Goal: Task Accomplishment & Management: Complete application form

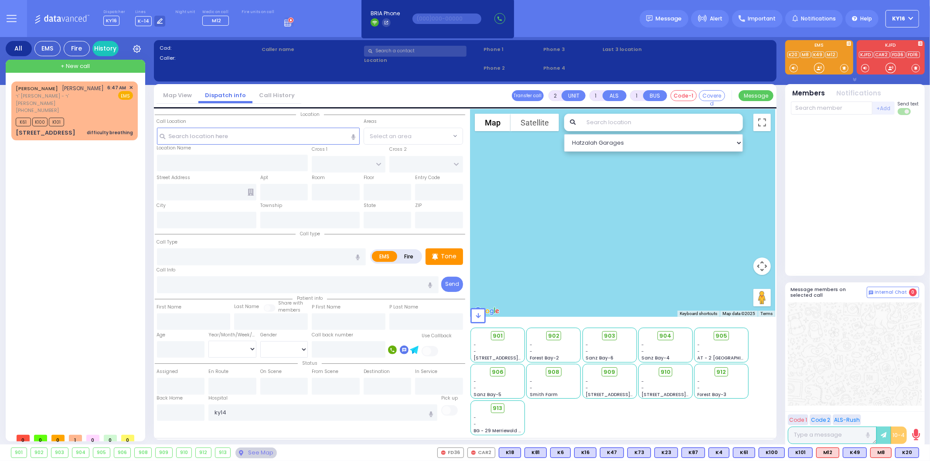
click at [593, 24] on div "Dispatcher KY16 K14 shift has started. Are you K14 ? K-14" at bounding box center [465, 18] width 930 height 37
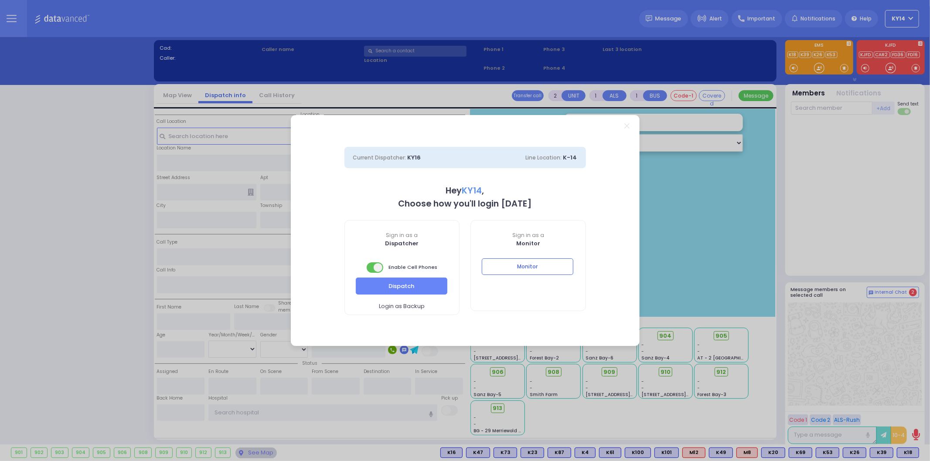
select select "2"
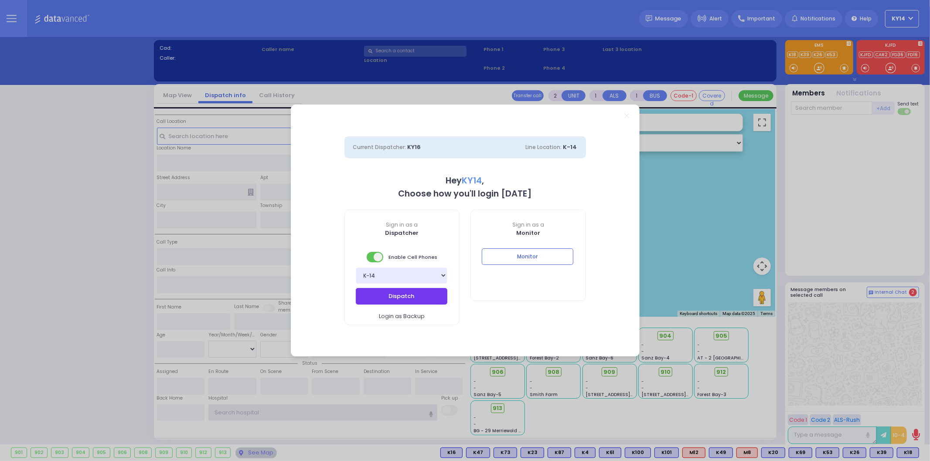
type input "ky14"
click at [418, 296] on button "Dispatch" at bounding box center [402, 296] width 92 height 17
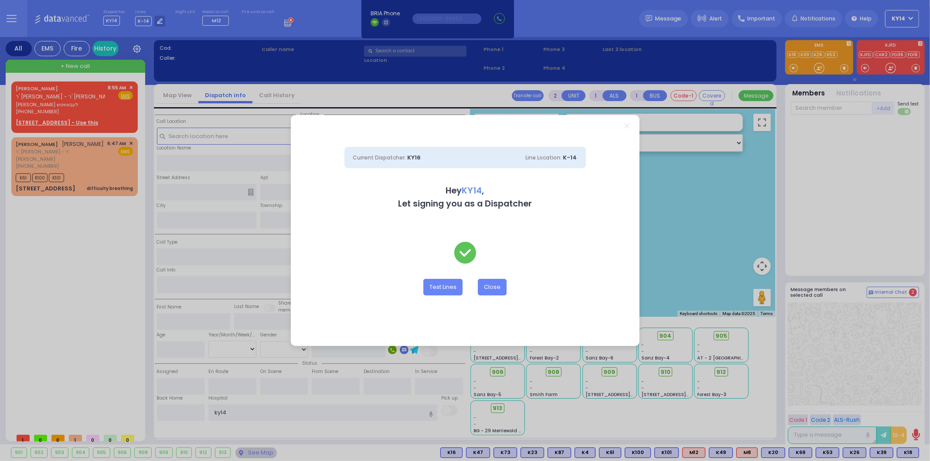
click at [46, 119] on div "Current Dispatcher: KY16 Line Location: K-14 Hey KY14 , Let signing you as a Di…" at bounding box center [465, 230] width 930 height 461
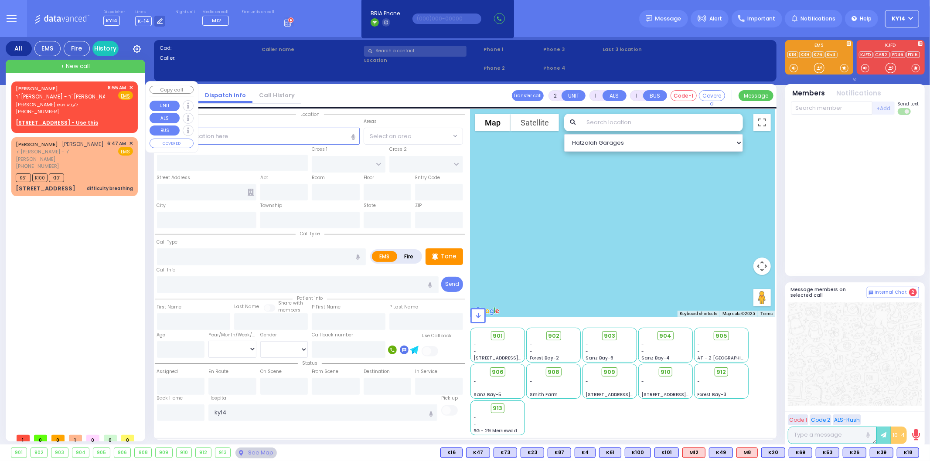
click at [63, 119] on u "4 FRANKFURT RD 012 - Use this" at bounding box center [57, 122] width 82 height 7
select select
radio input "true"
type input "[PERSON_NAME]"
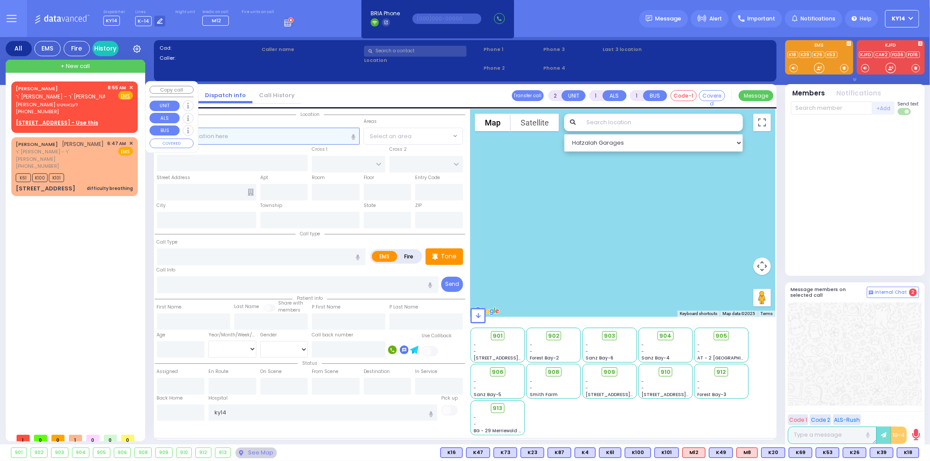
select select
type input "08:55"
select select "Hatzalah Garages"
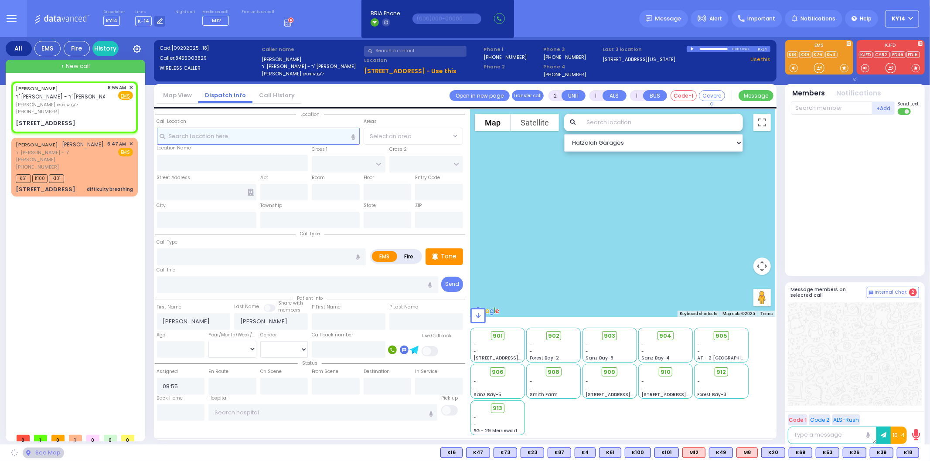
select select
radio input "true"
select select
select select "Hatzalah Garages"
select select
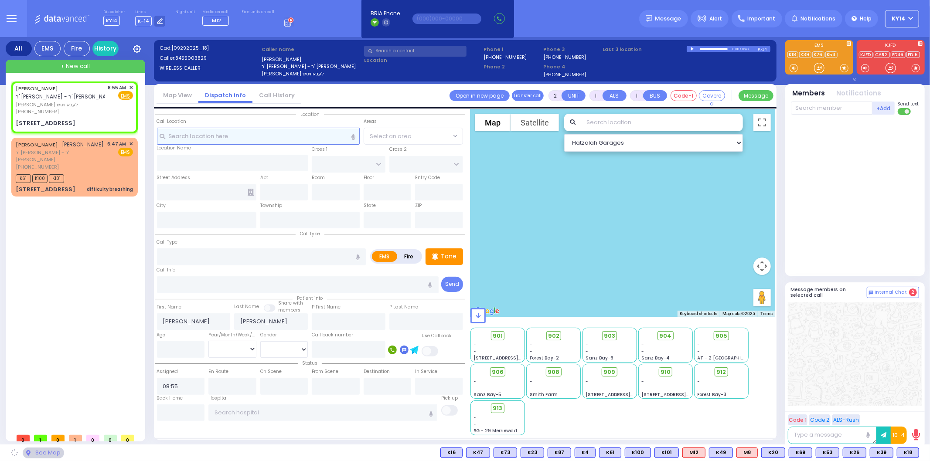
radio input "true"
select select
select select "Hatzalah Garages"
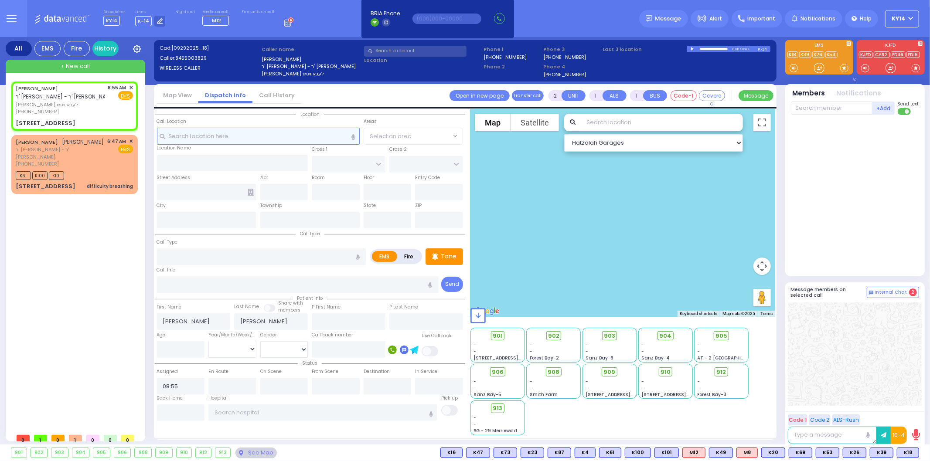
type input "[GEOGRAPHIC_DATA]"
type input "DINEV RD"
type input "[STREET_ADDRESS]"
type input "012"
type input "[PERSON_NAME]"
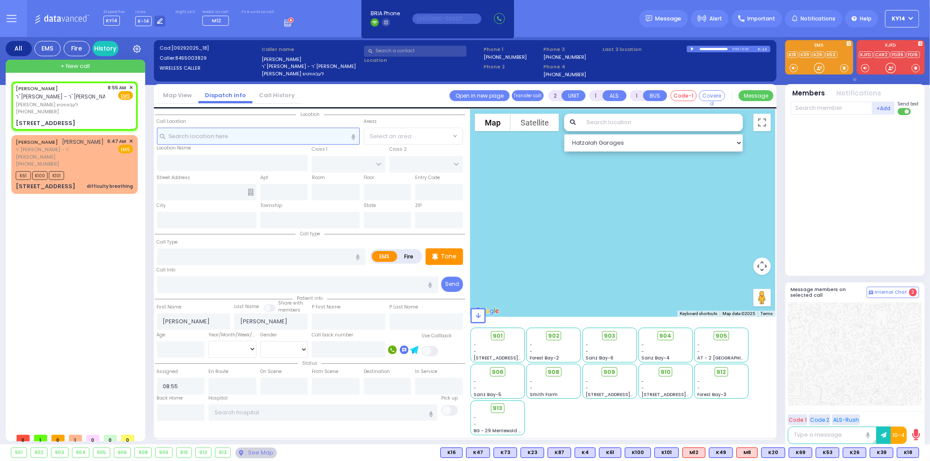
type input "[US_STATE]"
type input "10950"
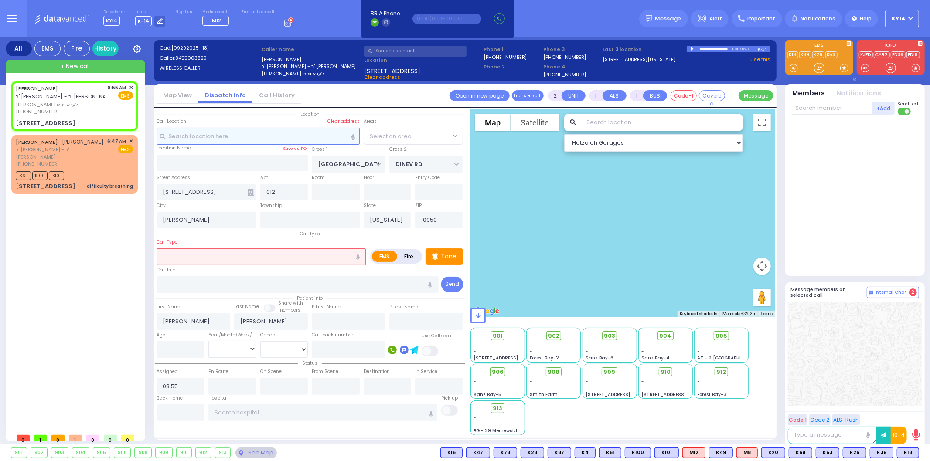
select select
radio input "true"
select select
select select "Hatzalah Garages"
select select "BEIRECH MOSHE"
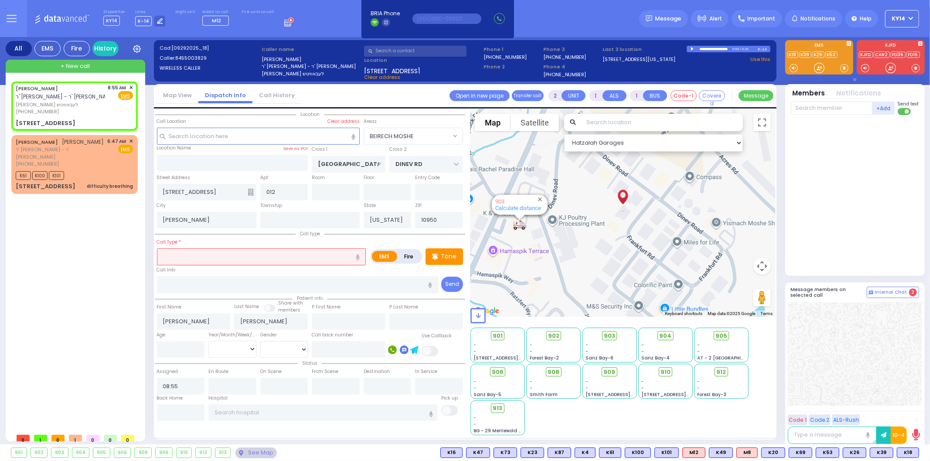
click at [205, 254] on input "text" at bounding box center [261, 257] width 209 height 17
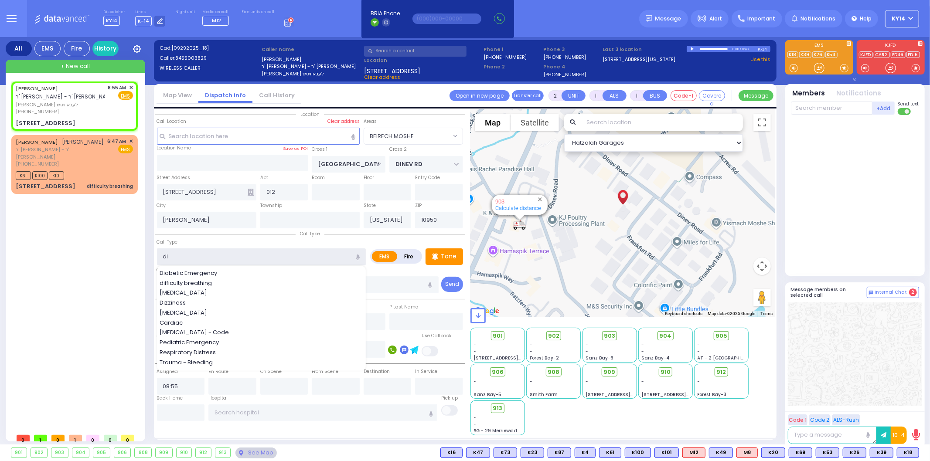
type input "dis"
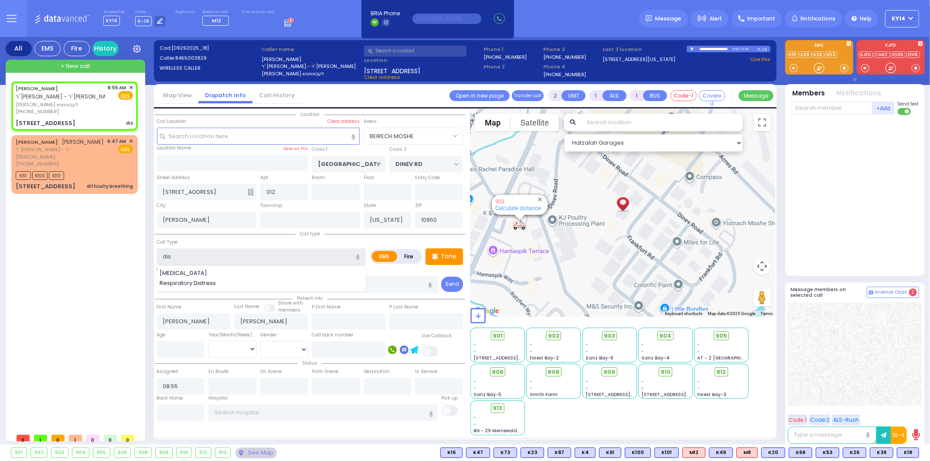
select select
radio input "true"
select select
select select "Hatzalah Garages"
select select "BEIRECH MOSHE"
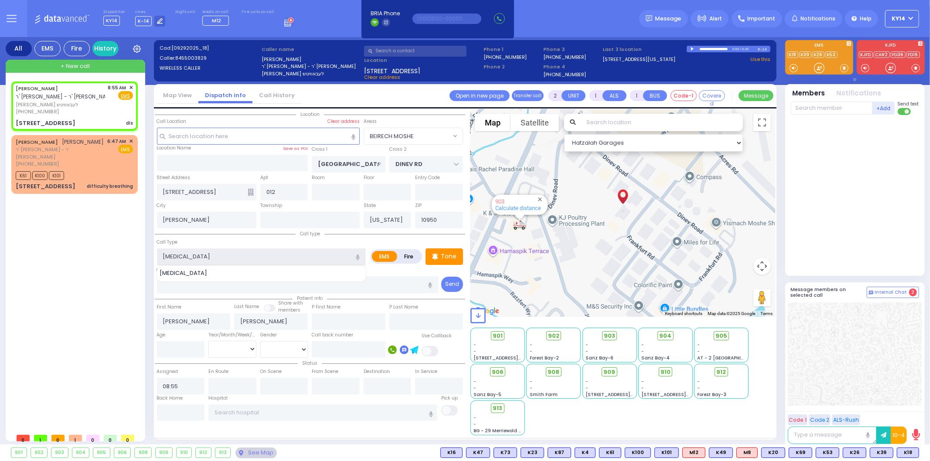
type input "dislocation"
select select
radio input "true"
select select
select select "Hatzalah Garages"
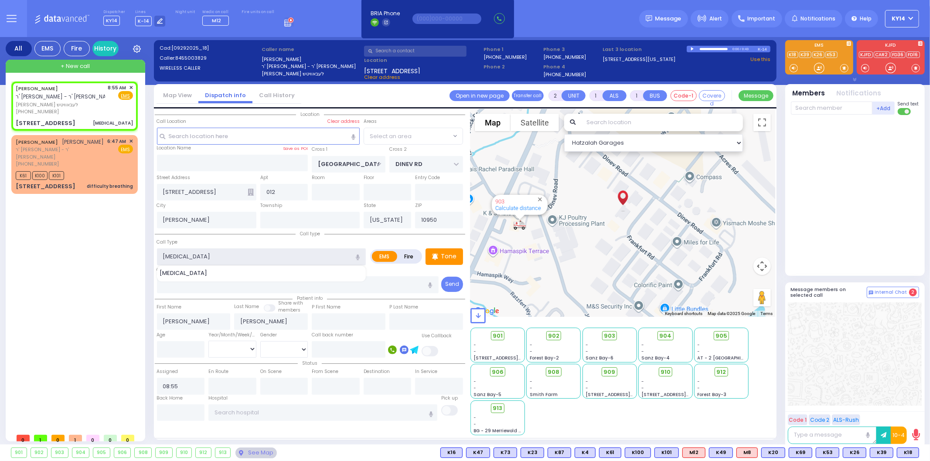
select select "BEIRECH MOSHE"
type input "dislocation on a"
select select
radio input "true"
select select
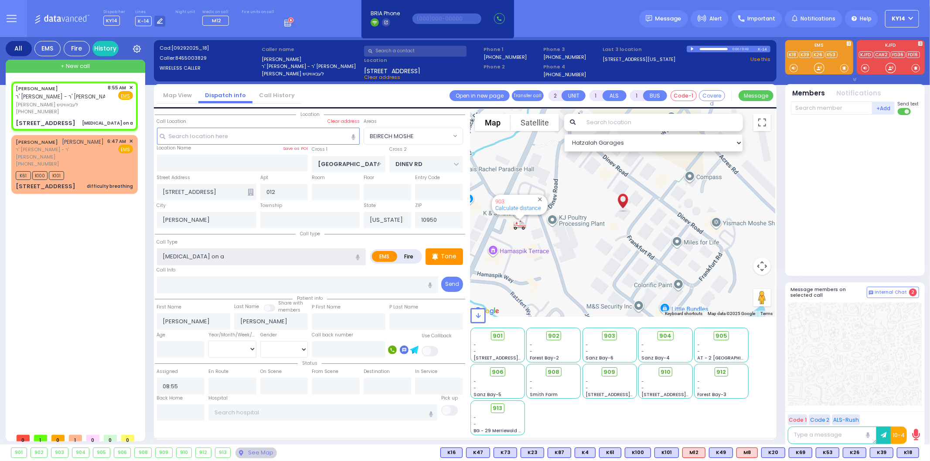
select select "Hatzalah Garages"
select select "BEIRECH MOSHE"
type input "dislocation on an"
select select
radio input "true"
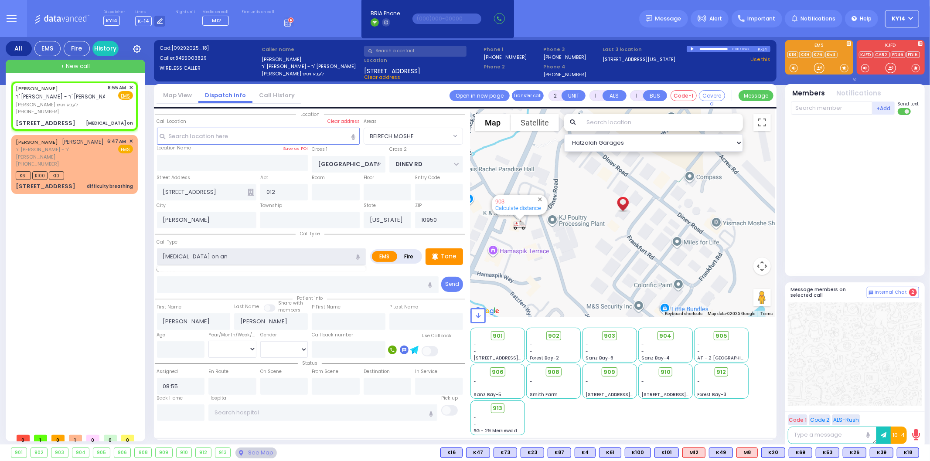
select select
select select "Hatzalah Garages"
type input "dislocation on an i"
select select "BEIRECH MOSHE"
type input "[MEDICAL_DATA] on an infant"
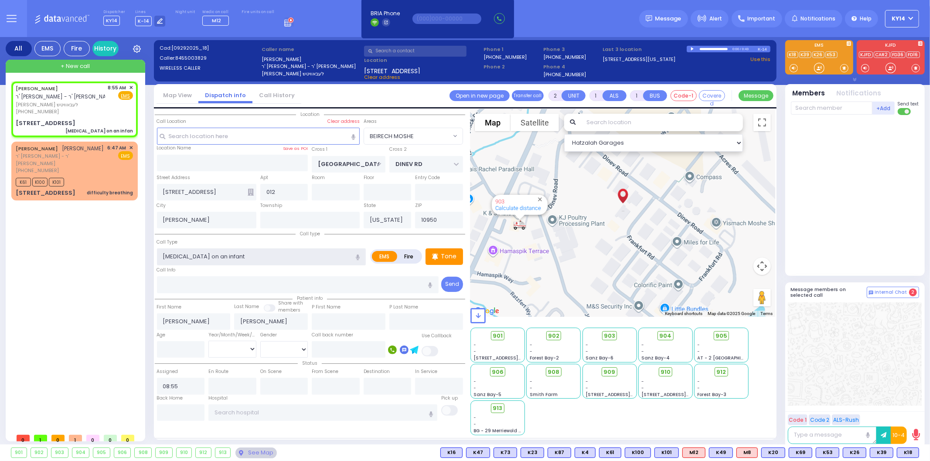
select select
radio input "true"
select select
select select "Hatzalah Garages"
select select "BEIRECH MOSHE"
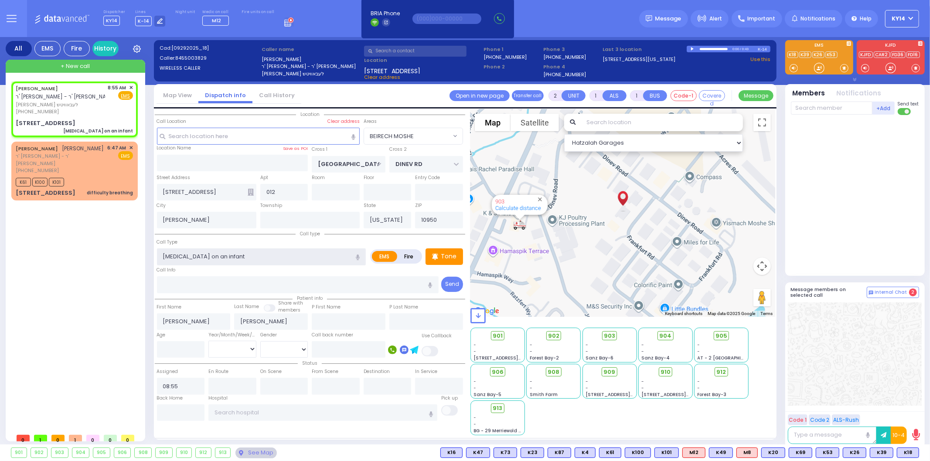
select select
radio input "true"
select select
select select "Hatzalah Garages"
select select "BEIRECH MOSHE"
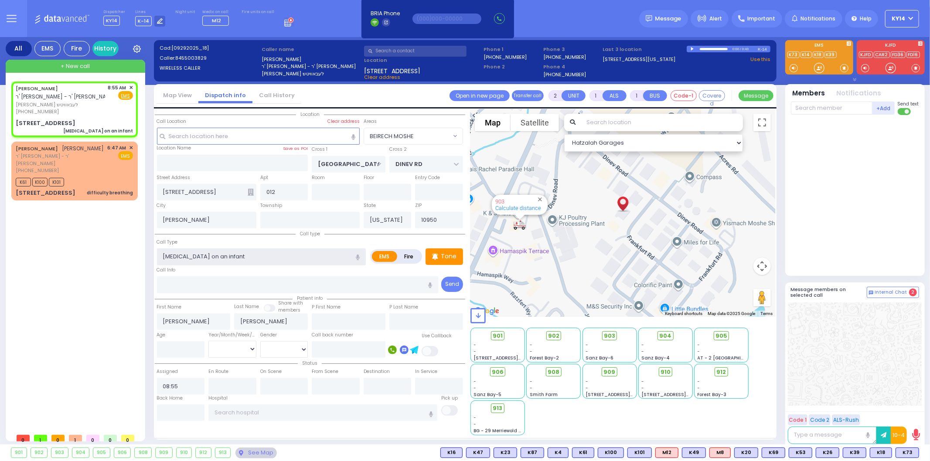
type input "[MEDICAL_DATA] on an infant"
click at [809, 106] on input "text" at bounding box center [832, 108] width 82 height 13
select select
radio input "true"
select select
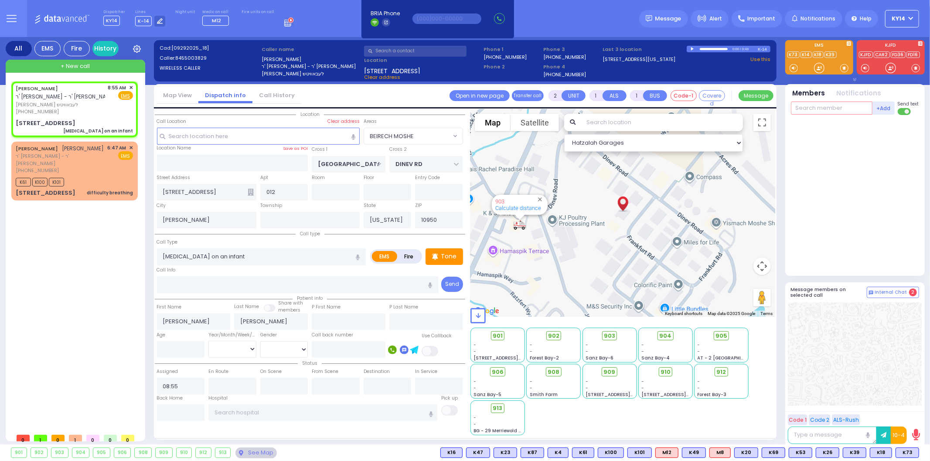
select select "Hatzalah Garages"
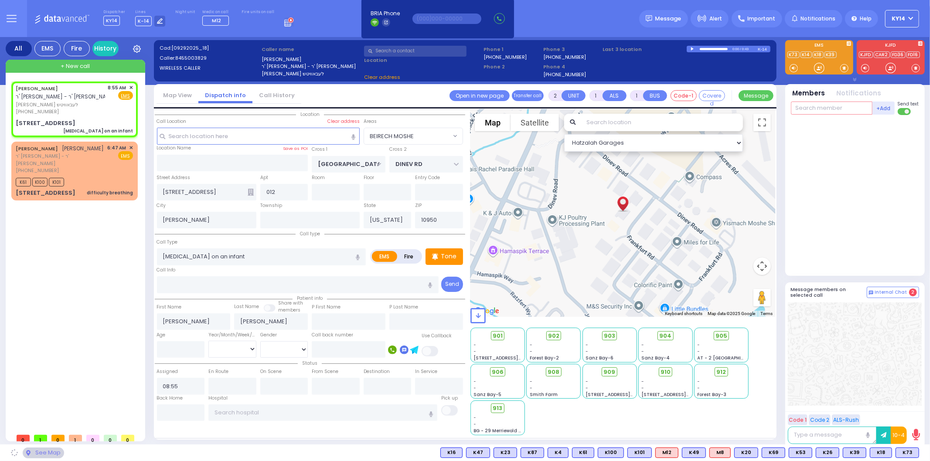
type input "6"
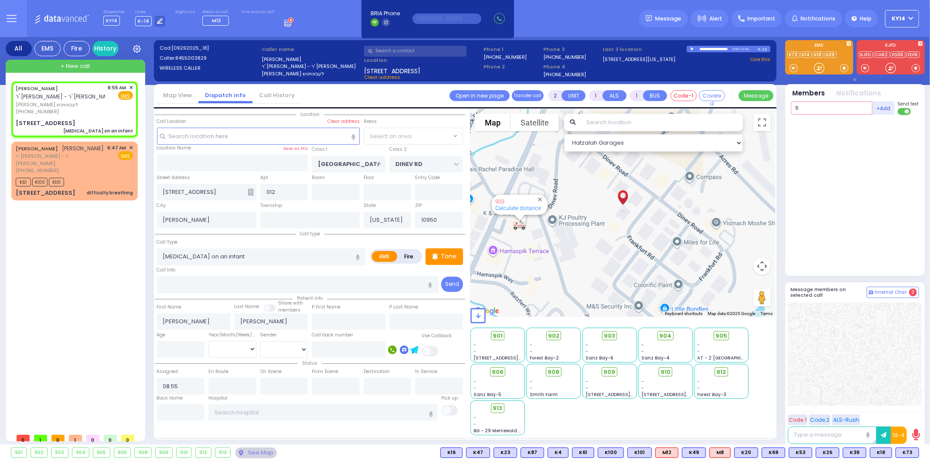
select select "BEIRECH MOSHE"
type input "64"
click at [827, 122] on div "KY64" at bounding box center [821, 126] width 44 height 9
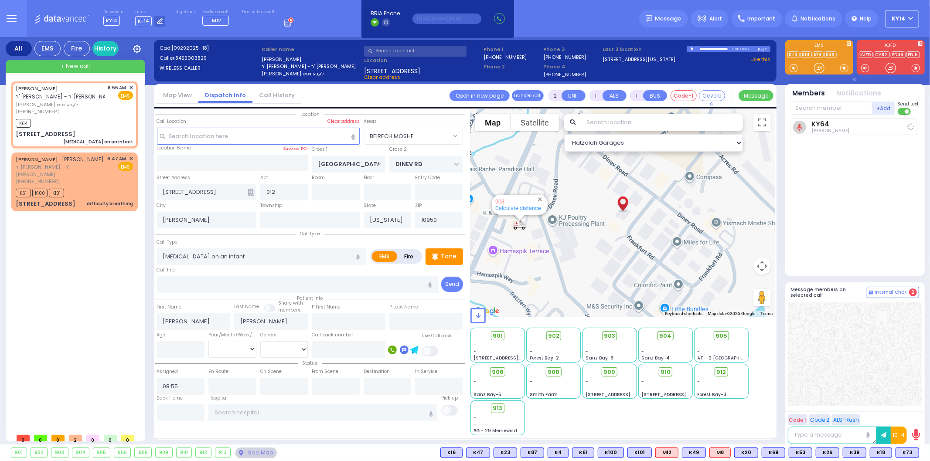
select select
radio input "true"
select select
type input "08:58"
select select "Hatzalah Garages"
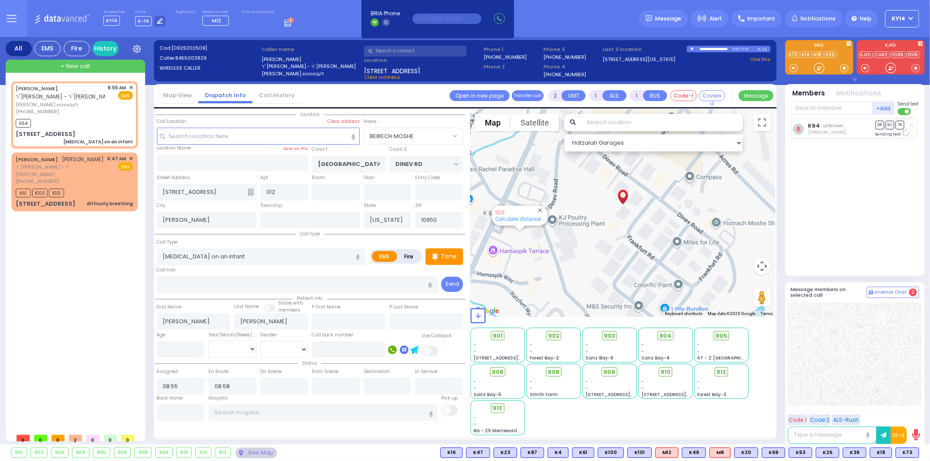
select select "BEIRECH MOSHE"
click at [911, 14] on button "KY14" at bounding box center [902, 18] width 34 height 17
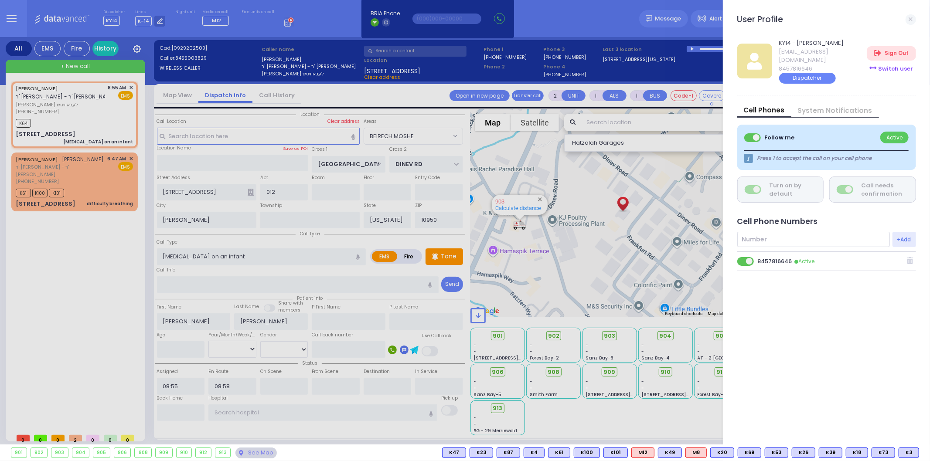
click at [891, 62] on div "Switch user" at bounding box center [891, 69] width 49 height 14
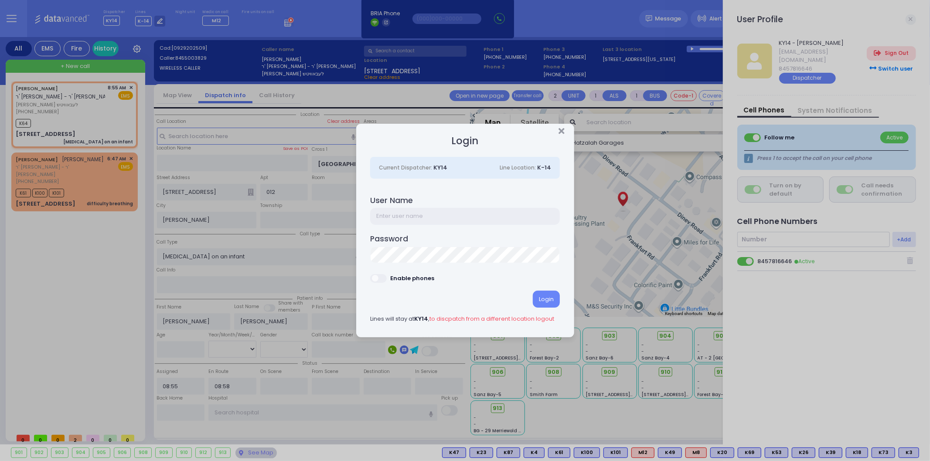
click at [433, 212] on input "text" at bounding box center [465, 216] width 190 height 17
type input "ky16"
click at [347, 253] on div "Login Current Dispatcher: KY14 Line Location: K-14 User Name ky16 Password Login" at bounding box center [465, 230] width 930 height 461
click at [543, 274] on div "Enable phones" at bounding box center [465, 278] width 190 height 10
click at [553, 300] on div "Login" at bounding box center [546, 299] width 27 height 17
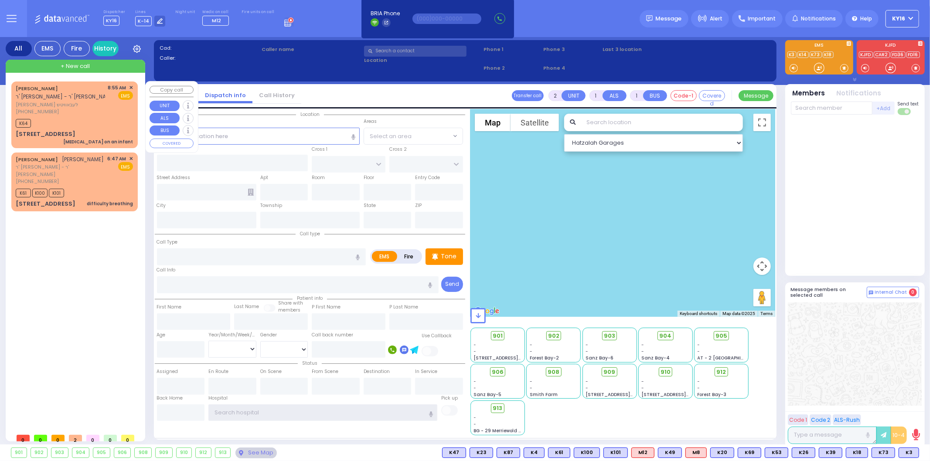
type input "ky14"
click at [99, 103] on span "[PERSON_NAME] לעבאוויטש" at bounding box center [60, 104] width 89 height 7
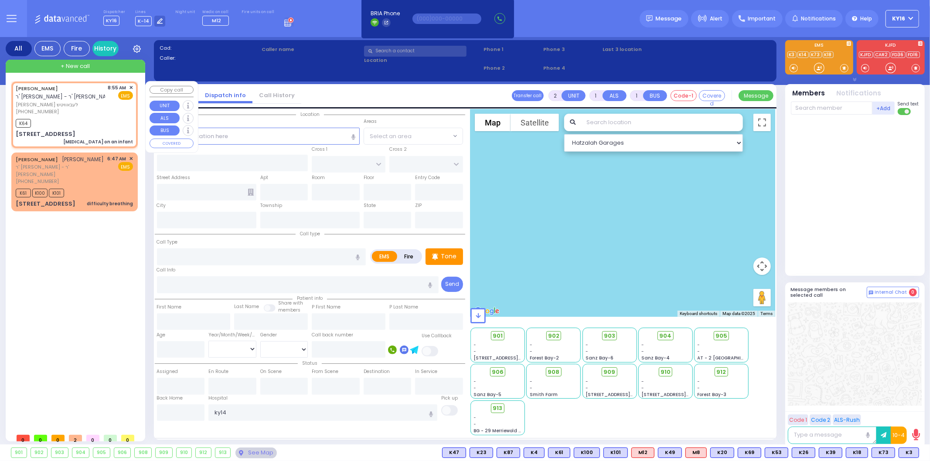
select select
type input "[MEDICAL_DATA] on an infant"
radio input "true"
type input "[PERSON_NAME]"
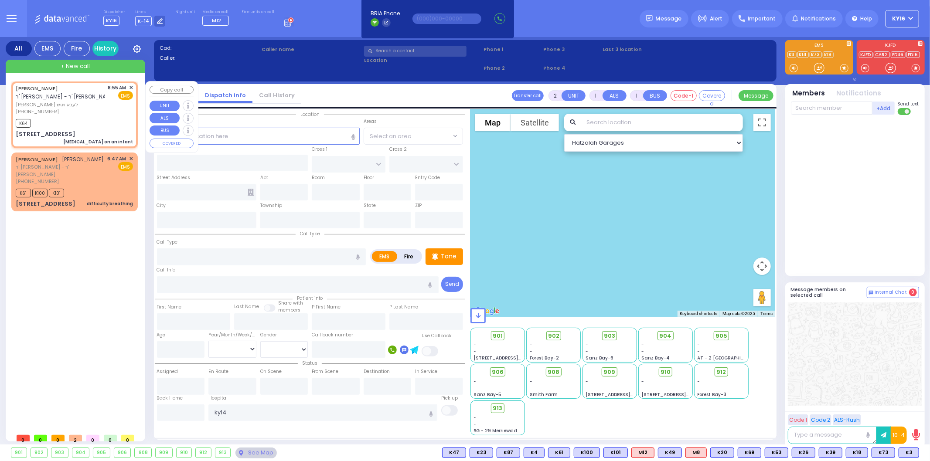
select select
type input "08:55"
type input "08:58"
type input "[GEOGRAPHIC_DATA]"
type input "DINEV RD"
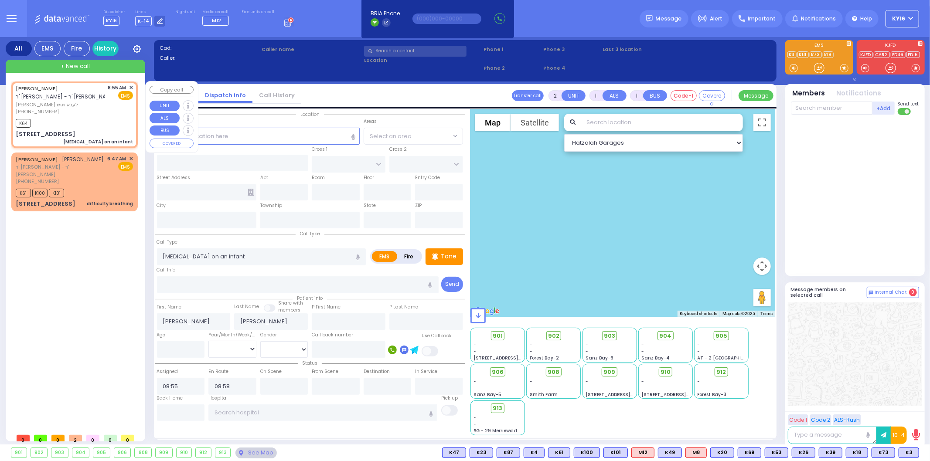
type input "[STREET_ADDRESS]"
type input "012"
type input "[PERSON_NAME]"
type input "[US_STATE]"
type input "10950"
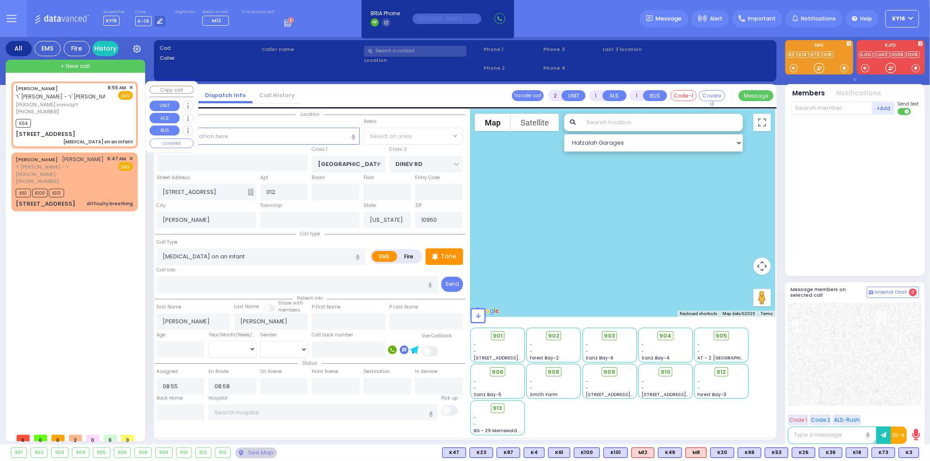
select select "Hatzalah Garages"
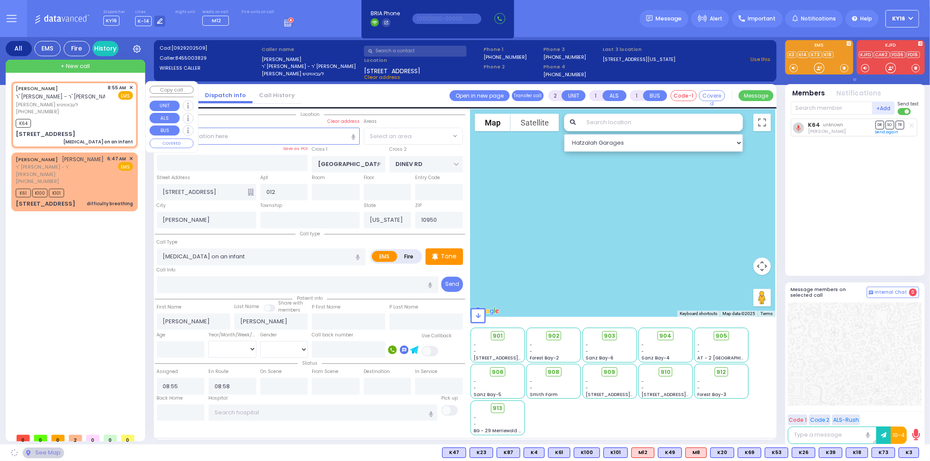
select select "BEIRECH MOSHE"
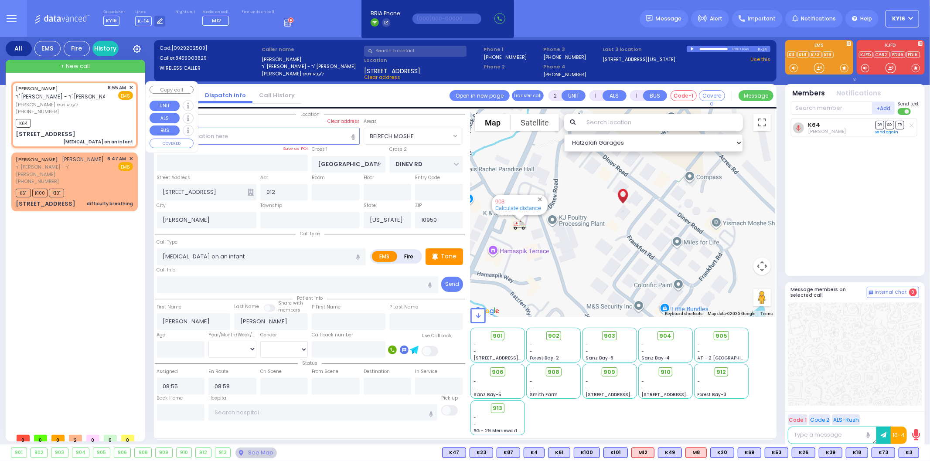
click at [130, 83] on div "[PERSON_NAME] ר' [PERSON_NAME] [PERSON_NAME] לעבאוויטש [PHONE_NUMBER] 8:55 AM ✕…" at bounding box center [74, 115] width 123 height 64
select select
radio input "true"
select select
select select "Hatzalah Garages"
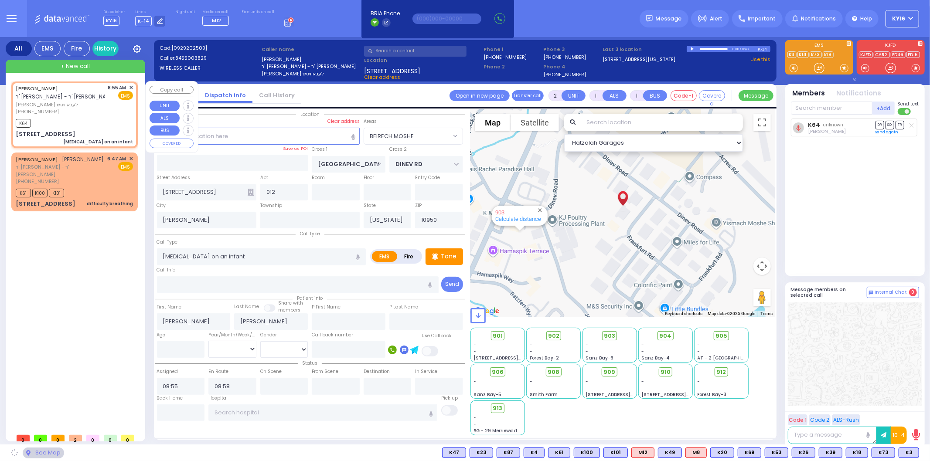
select select "BEIRECH MOSHE"
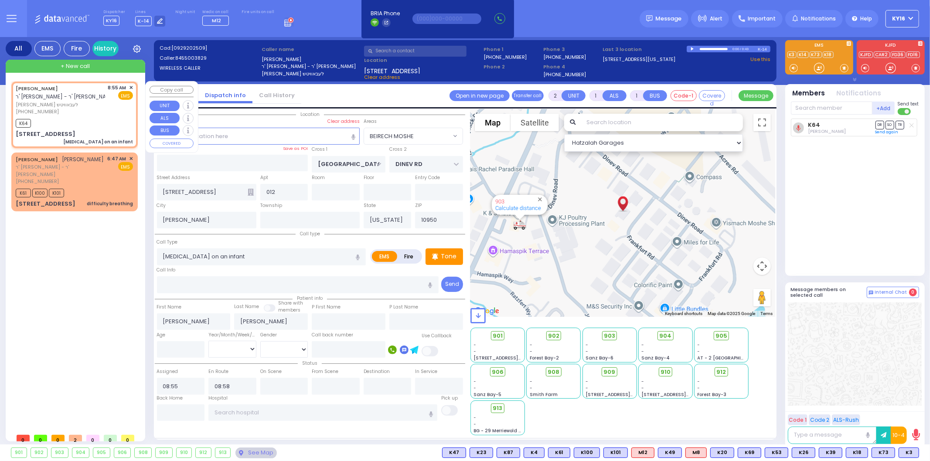
click at [128, 84] on div "8:55 AM ✕" at bounding box center [120, 87] width 25 height 7
select select
radio input "true"
select select
select select "Hatzalah Garages"
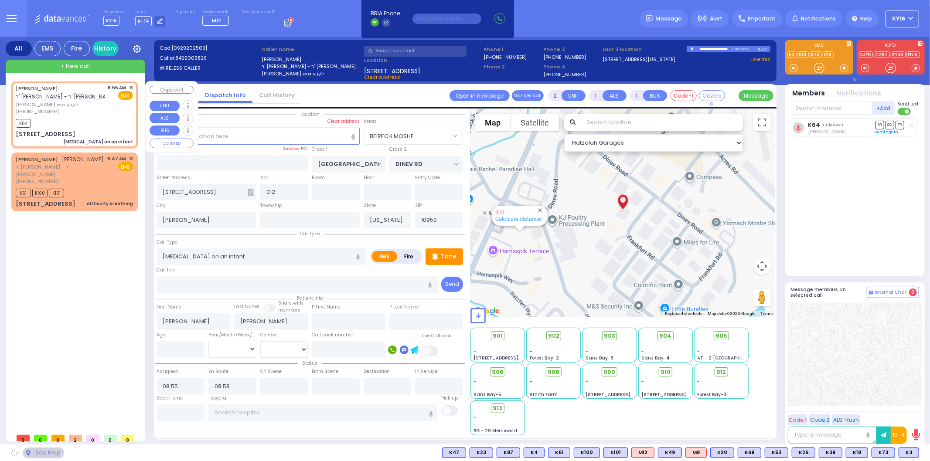
select select "BEIRECH MOSHE"
click at [133, 85] on span "✕" at bounding box center [131, 87] width 4 height 7
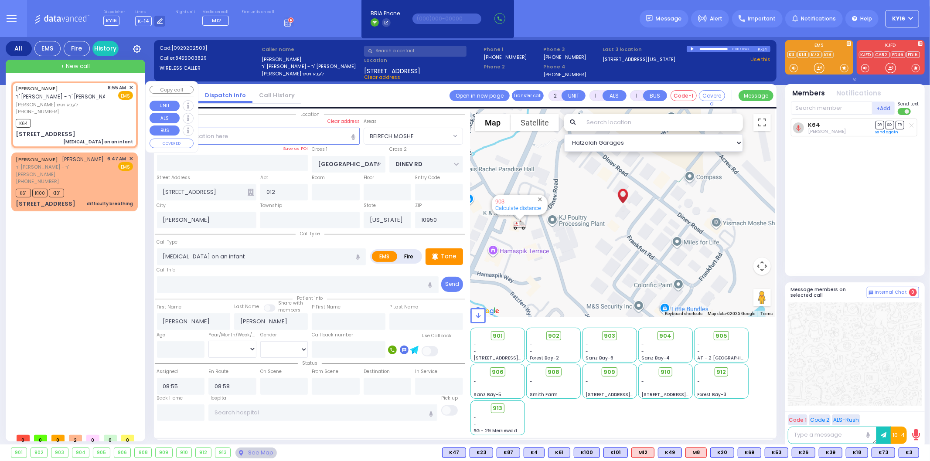
click at [130, 84] on span "✕" at bounding box center [131, 87] width 4 height 7
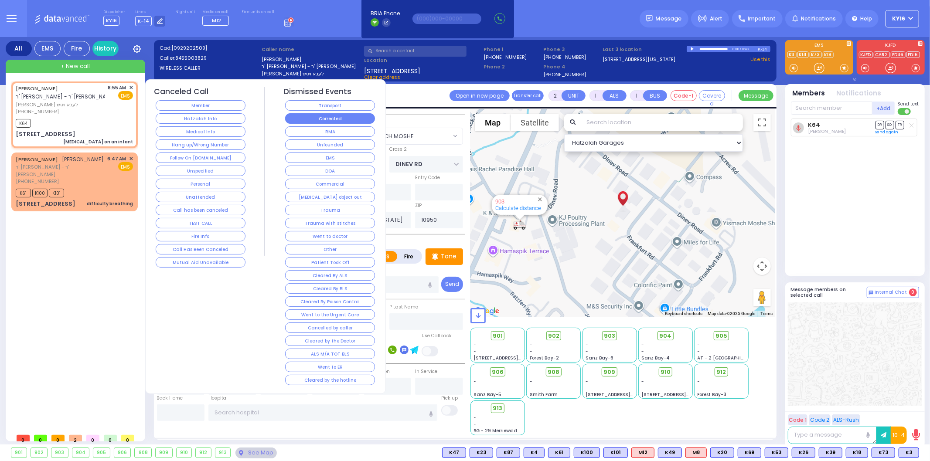
click at [350, 117] on button "Corrected" at bounding box center [330, 118] width 90 height 10
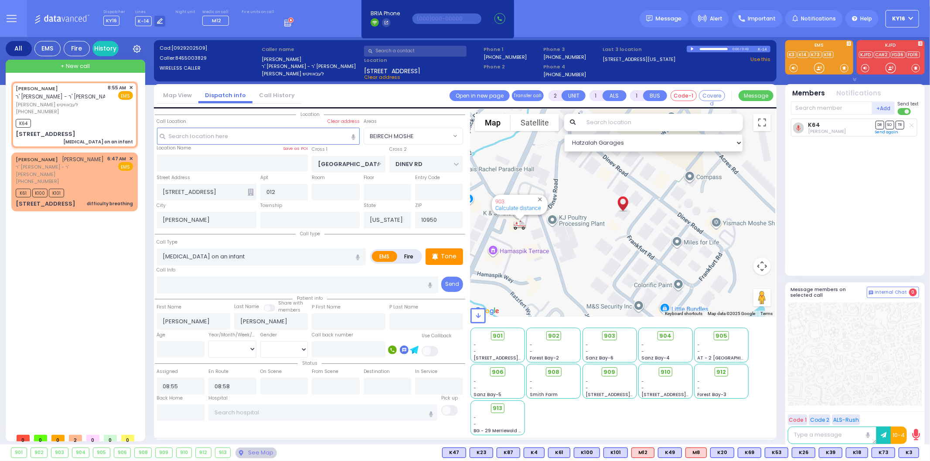
select select
radio input "true"
select select
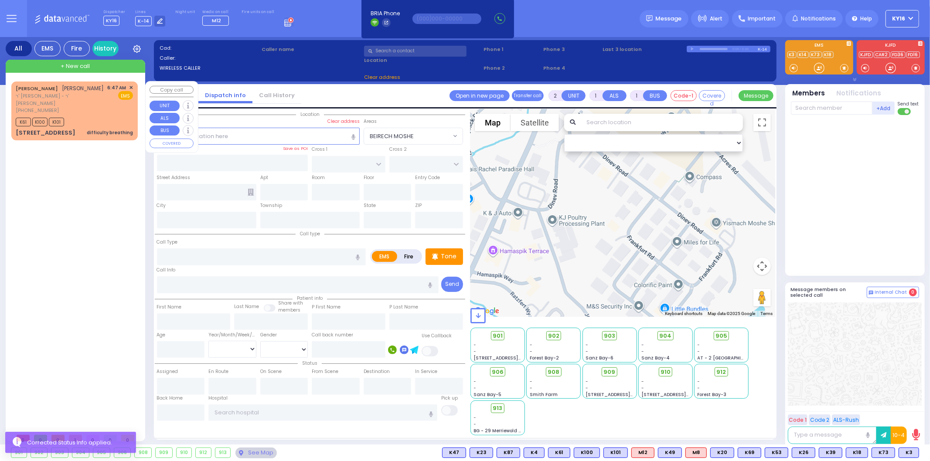
click at [111, 116] on div "K61 K100 K101" at bounding box center [74, 121] width 117 height 11
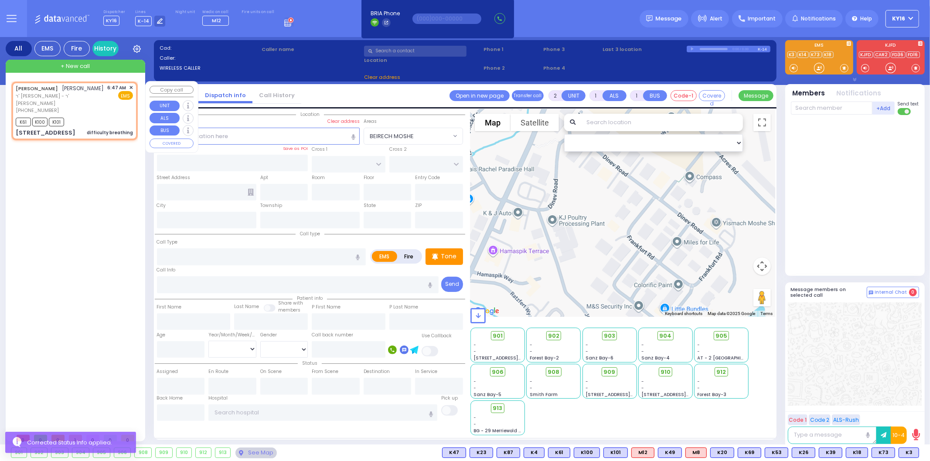
select select
type input "difficulty breathing"
radio input "true"
type input "[PERSON_NAME]"
type input "GABRA"
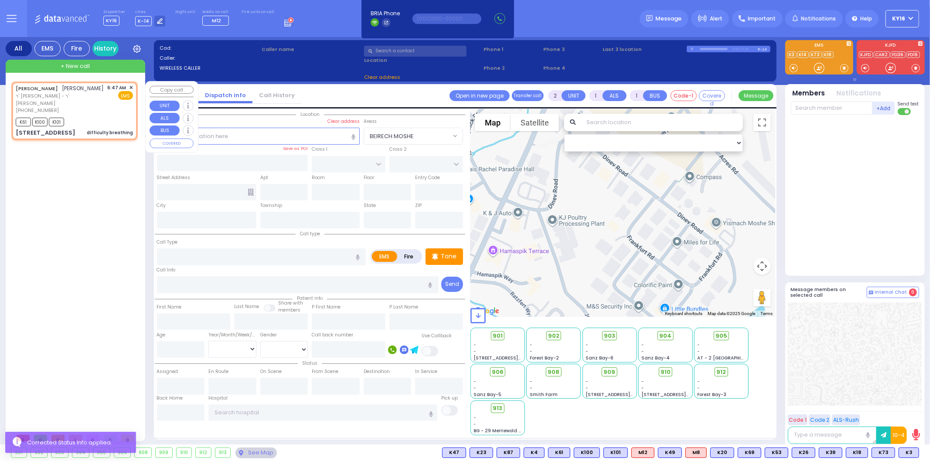
select select
type input "06:47"
type input "06:49"
type input "EAHAL COURT"
type input "[PERSON_NAME] DR"
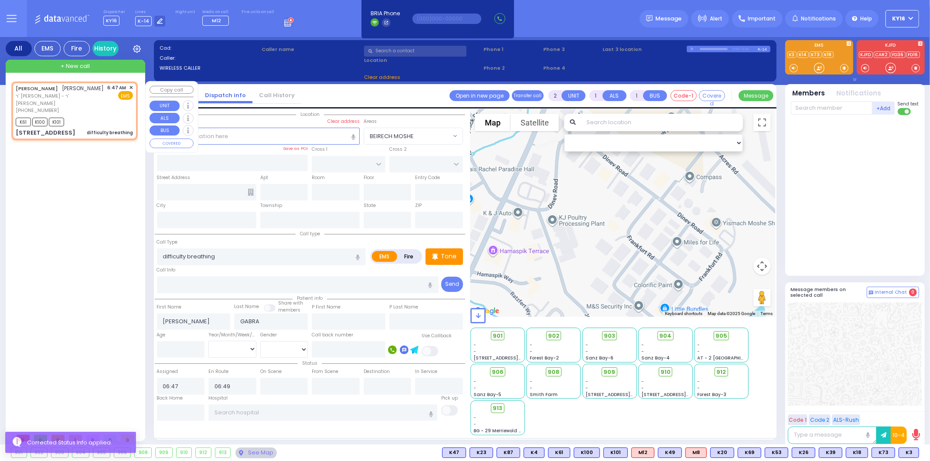
type input "[STREET_ADDRESS]"
type input "Monroe"
type input "[US_STATE]"
type input "10950"
select select "Hatzalah Garages"
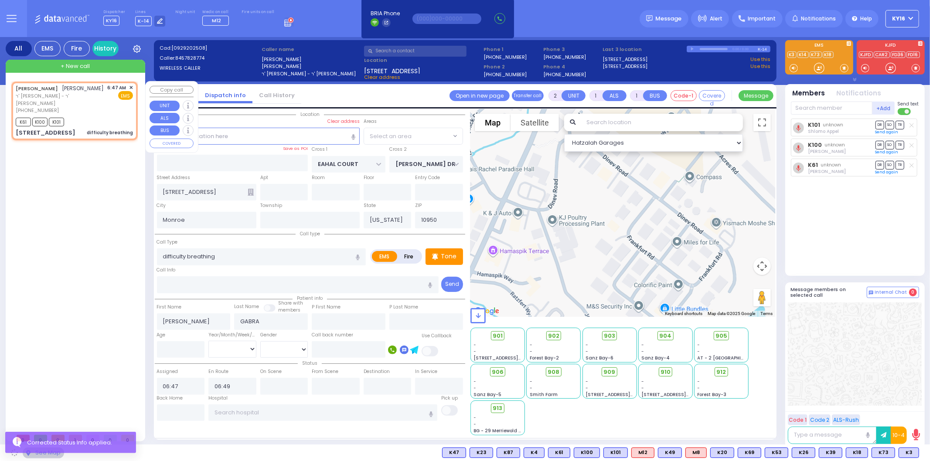
select select "SECTION 1"
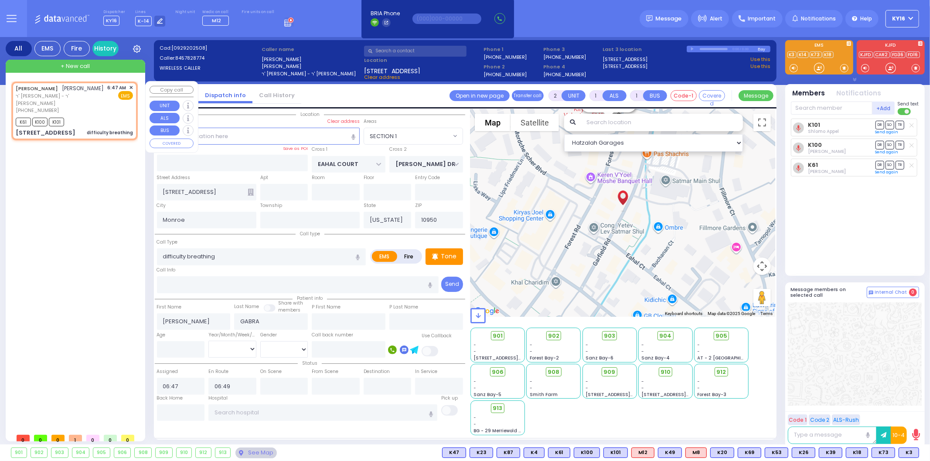
click at [130, 84] on span "✕" at bounding box center [131, 87] width 4 height 7
click at [132, 85] on div "[PERSON_NAME] ר' [PERSON_NAME] - ר' [PERSON_NAME] [PHONE_NUMBER] 6:47 AM ✕ EMS …" at bounding box center [74, 111] width 123 height 56
select select
radio input "true"
select select
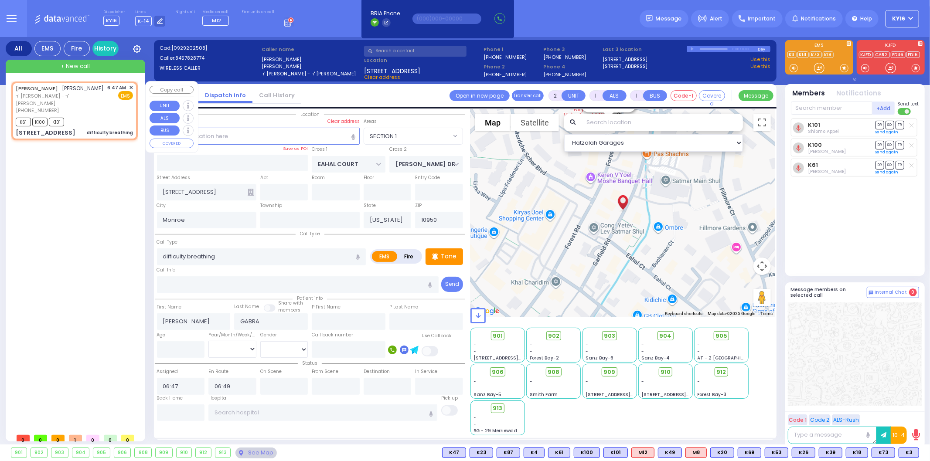
select select "Hatzalah Garages"
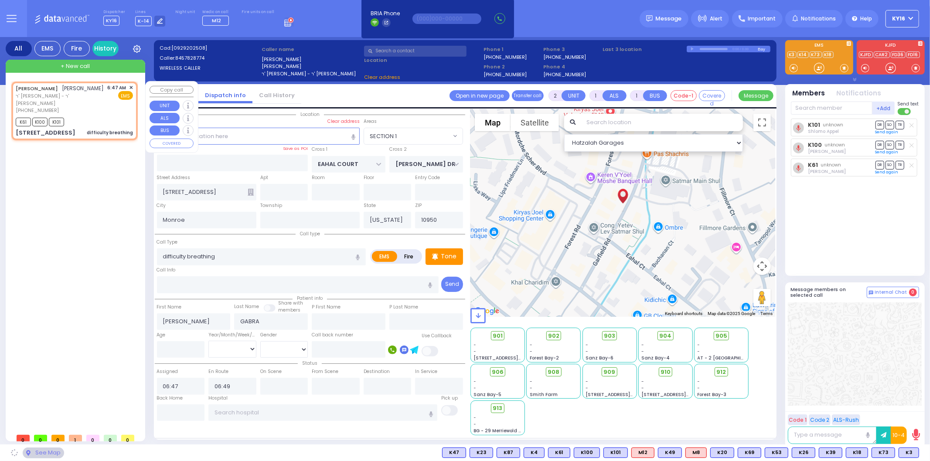
select select "SECTION 1"
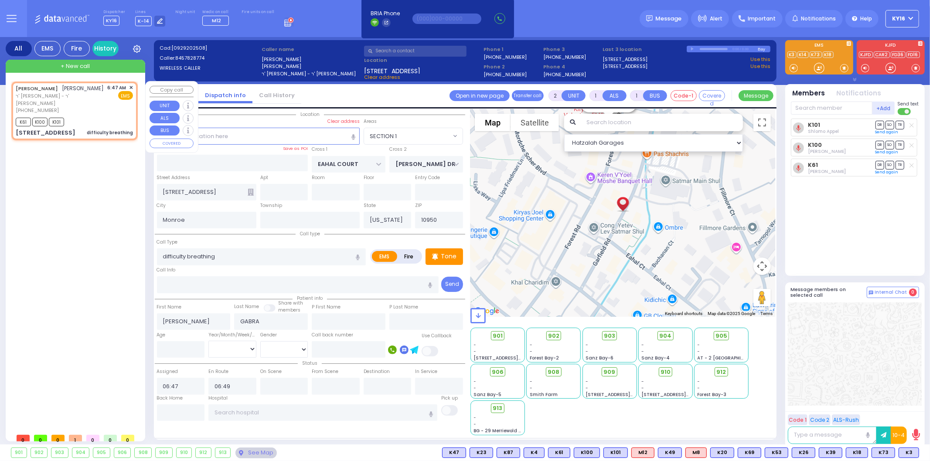
click at [130, 85] on span "✕" at bounding box center [131, 87] width 4 height 7
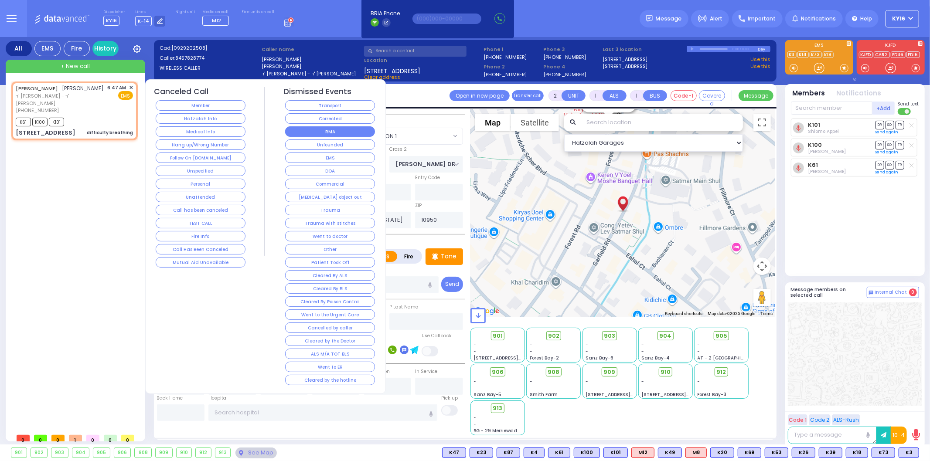
click at [315, 131] on button "RMA" at bounding box center [330, 131] width 90 height 10
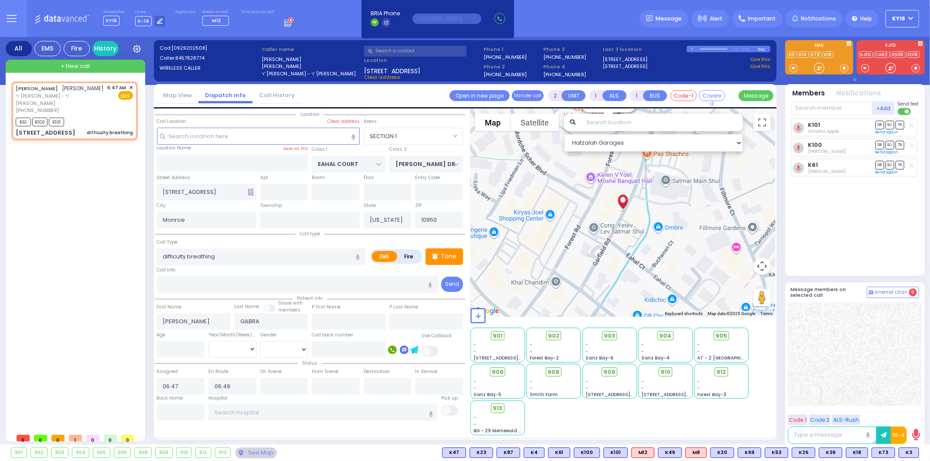
select select
radio input "true"
select select
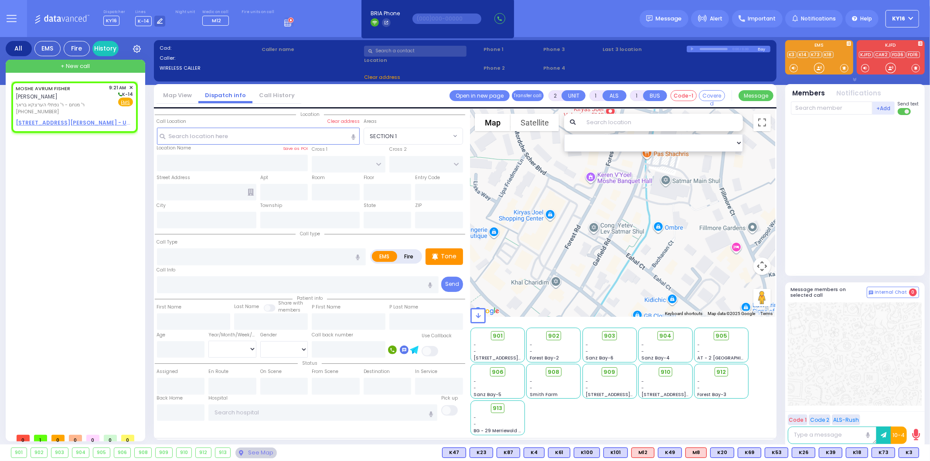
select select
radio input "true"
type input "MOSHE AVRUM"
type input "FISHER"
select select
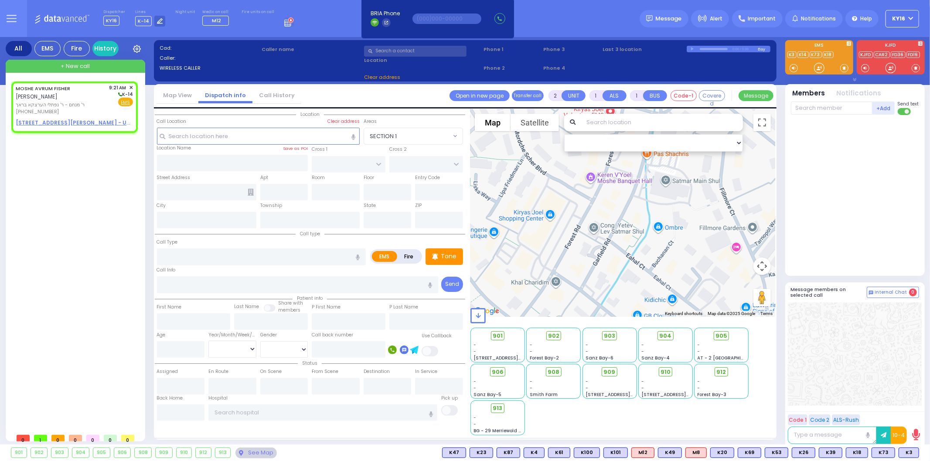
type input "09:21"
select select "Hatzalah Garages"
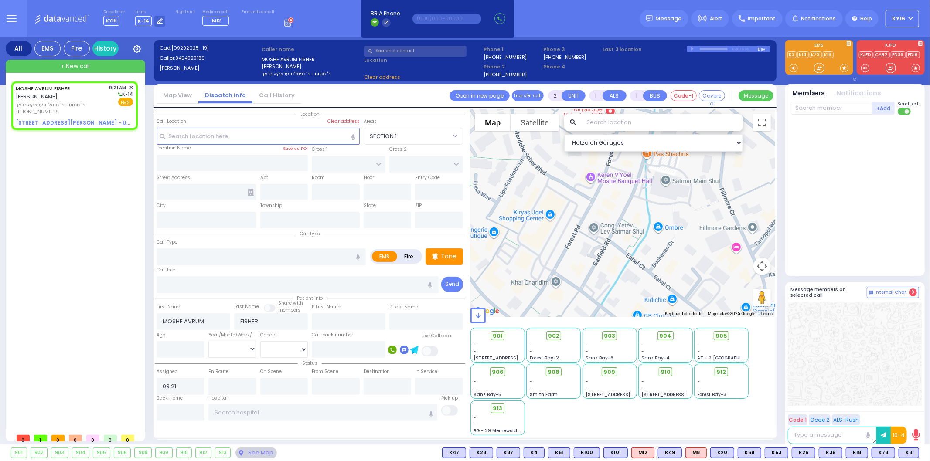
select select
radio input "true"
select select
select select "Hatzalah Garages"
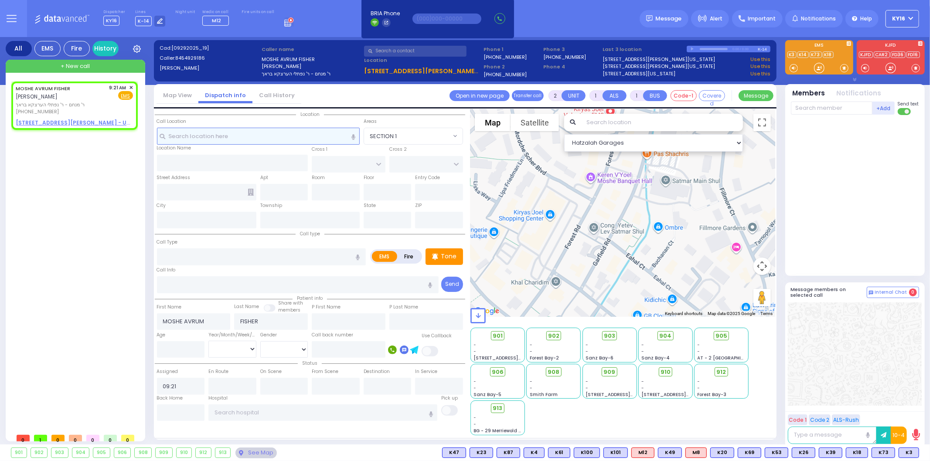
select select
radio input "true"
select select
select select "Hatzalah Garages"
click at [263, 141] on input "text" at bounding box center [258, 136] width 203 height 17
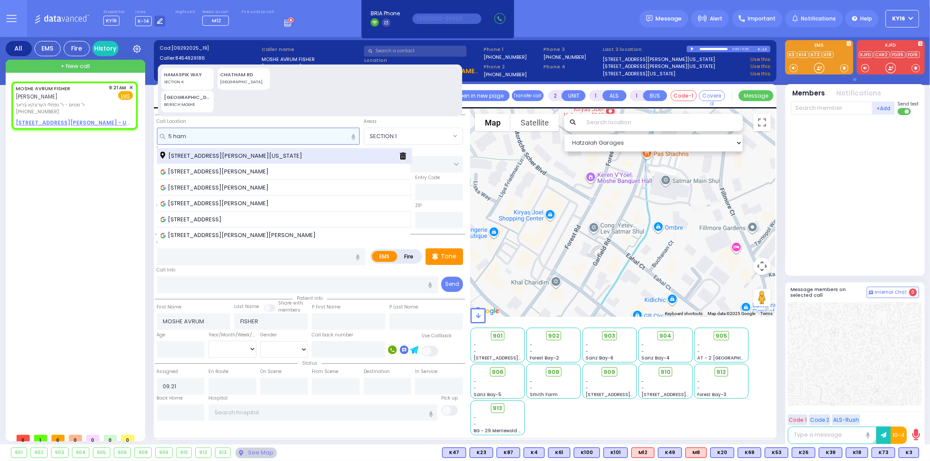
type input "5 ham"
click at [251, 154] on span "[STREET_ADDRESS][PERSON_NAME][US_STATE]" at bounding box center [232, 156] width 145 height 9
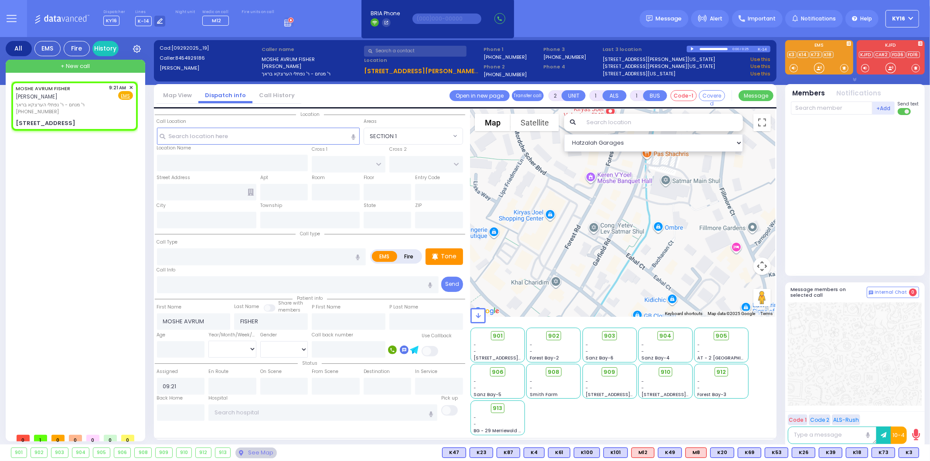
select select
radio input "true"
select select
select select "Hatzalah Garages"
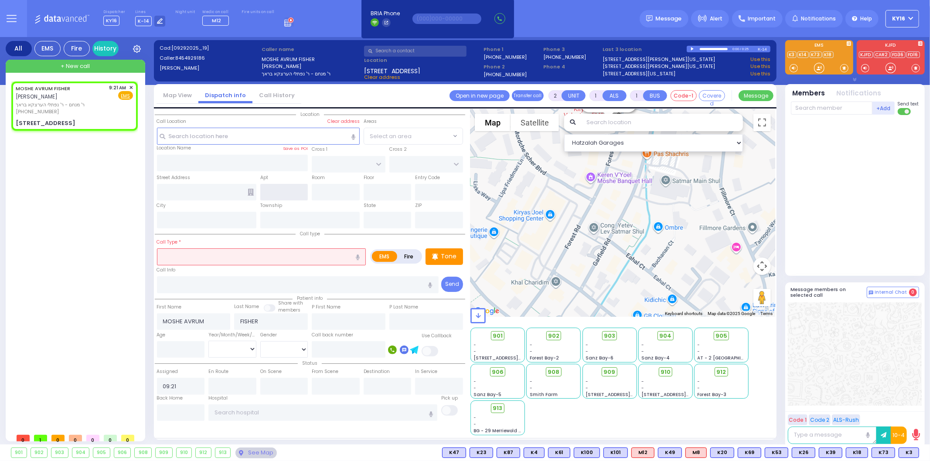
type input "[GEOGRAPHIC_DATA]"
type input "[STREET_ADDRESS]"
type input "[PERSON_NAME]"
type input "[US_STATE]"
type input "10950"
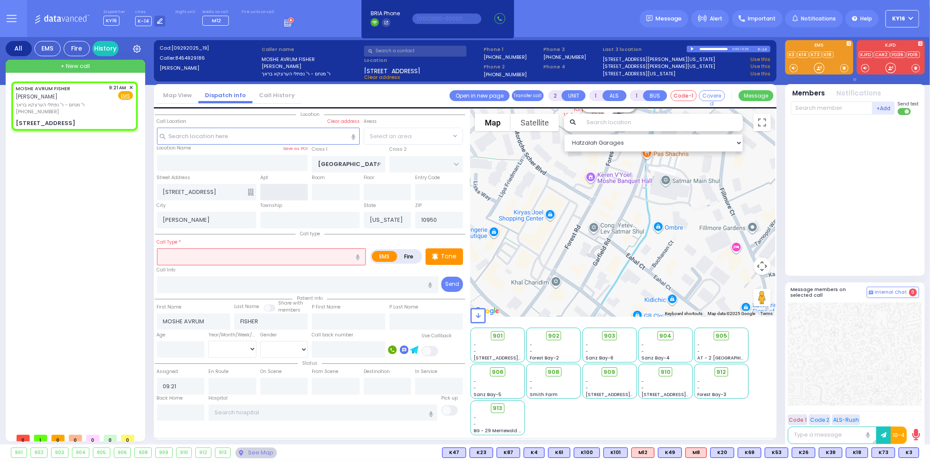
select select "SECTION 4"
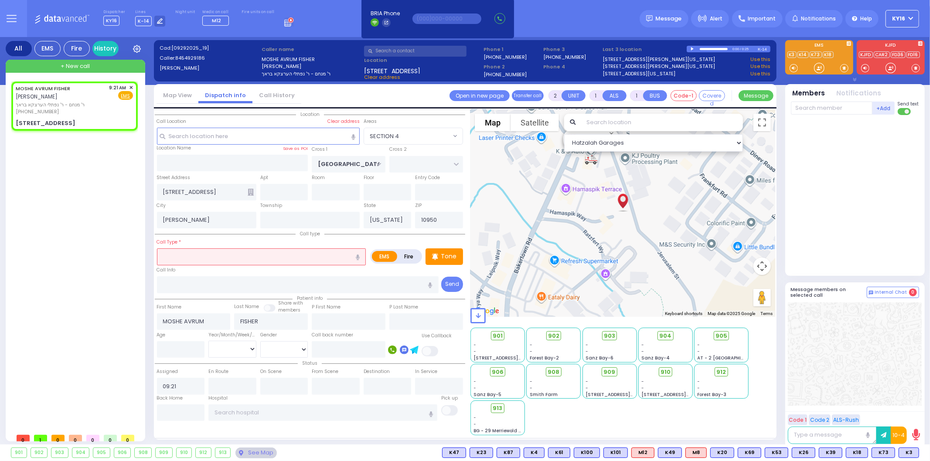
click at [199, 256] on input "text" at bounding box center [261, 257] width 209 height 17
type input "bleedin tr"
select select
radio input "true"
select select
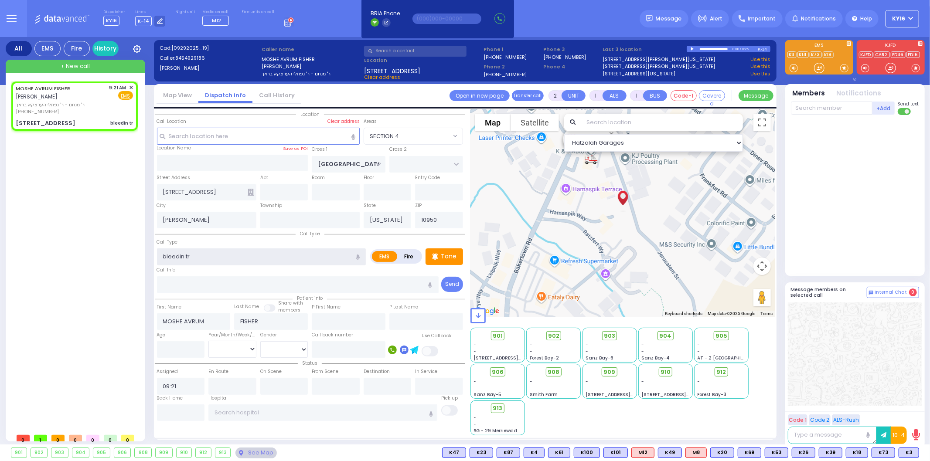
select select "Hatzalah Garages"
select select "SECTION 4"
drag, startPoint x: 189, startPoint y: 256, endPoint x: 184, endPoint y: 253, distance: 5.5
click at [184, 253] on input "bleedin tr" at bounding box center [261, 257] width 209 height 17
type input "bleeding traum"
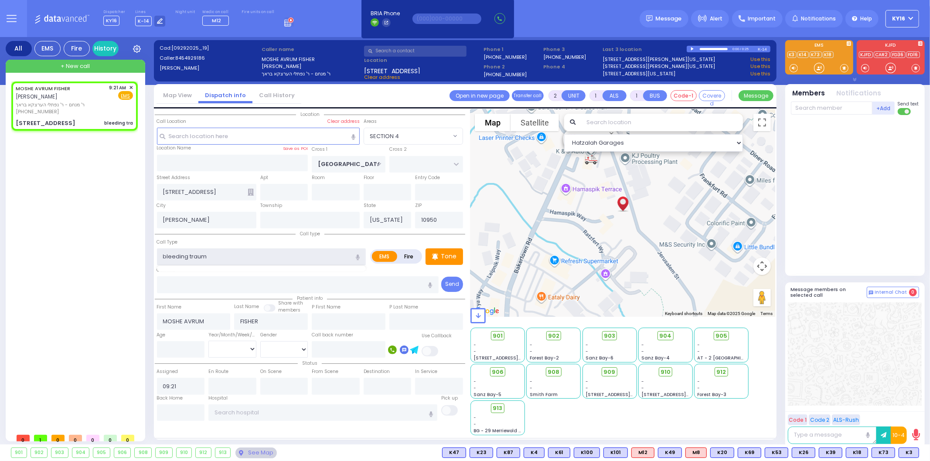
select select
radio input "true"
select select
select select "Hatzalah Garages"
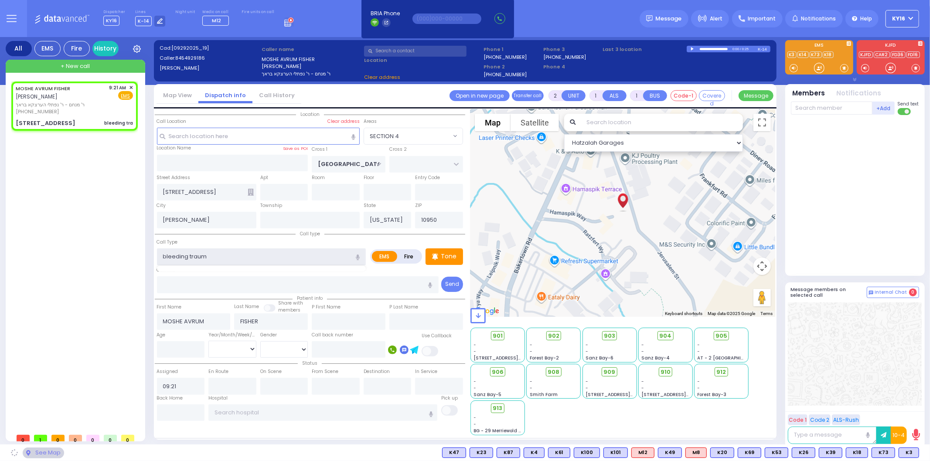
type input "bleeding trauma"
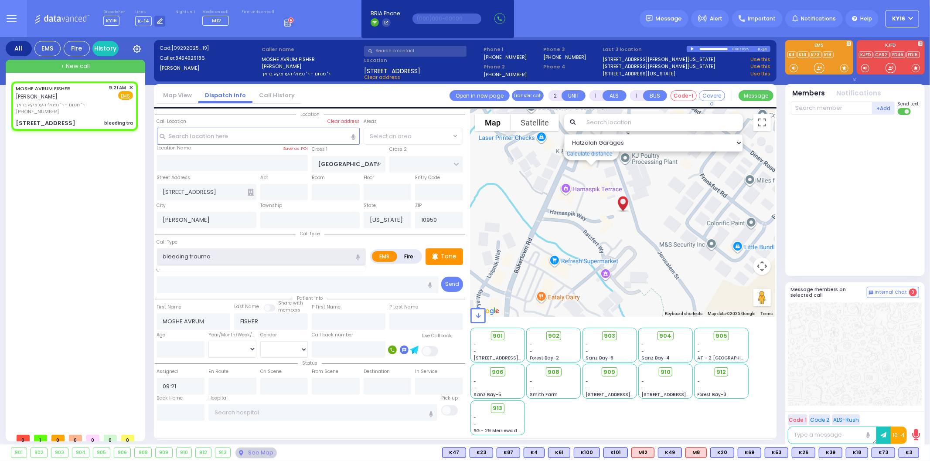
select select "SECTION 4"
select select
radio input "true"
select select
select select "Hatzalah Garages"
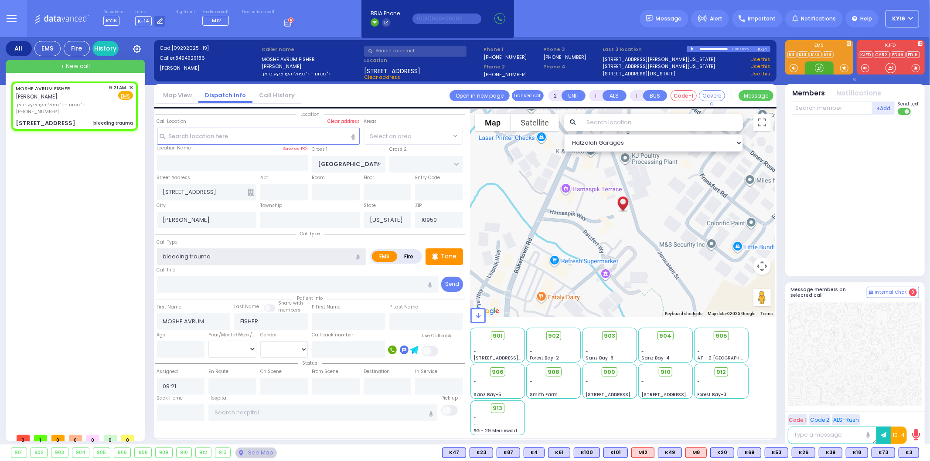
select select "SECTION 4"
type input "bleeding trauma"
click at [915, 454] on button at bounding box center [917, 453] width 4 height 10
select select
radio input "true"
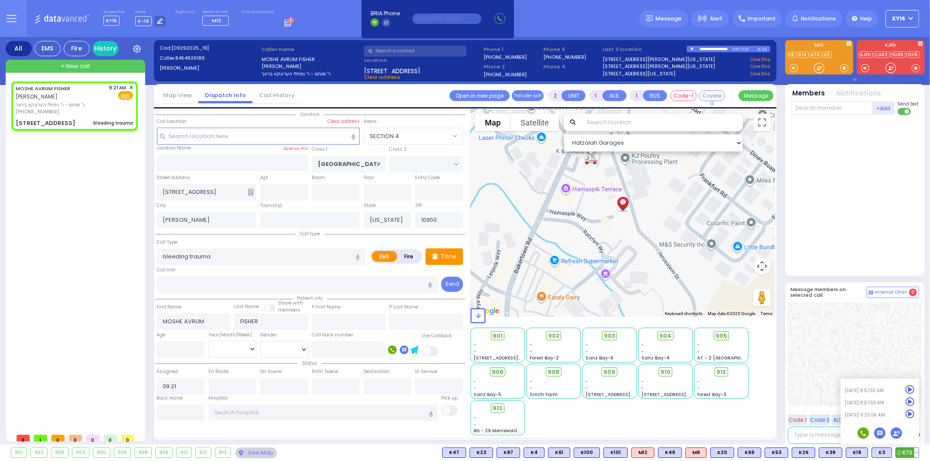
select select
select select "Hatzalah Garages"
select select "SECTION 4"
click at [877, 450] on span "K73" at bounding box center [883, 453] width 23 height 10
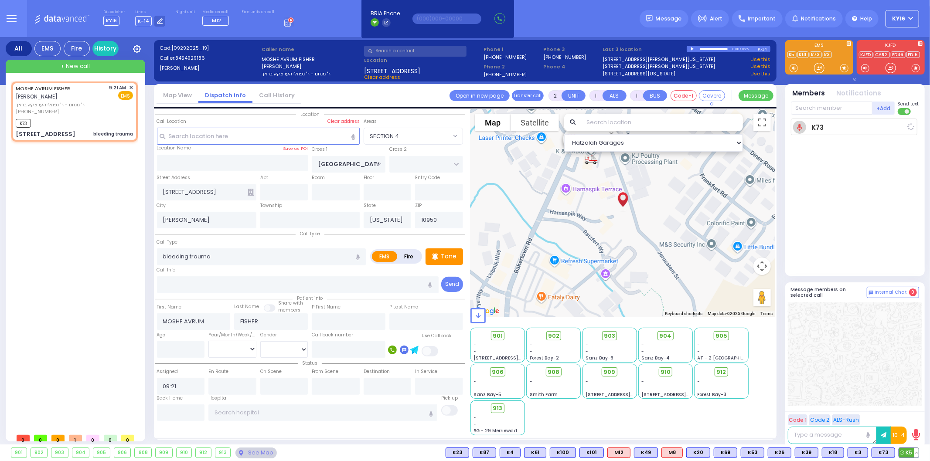
select select
radio input "true"
select select
type input "09:23"
select select "Hatzalah Garages"
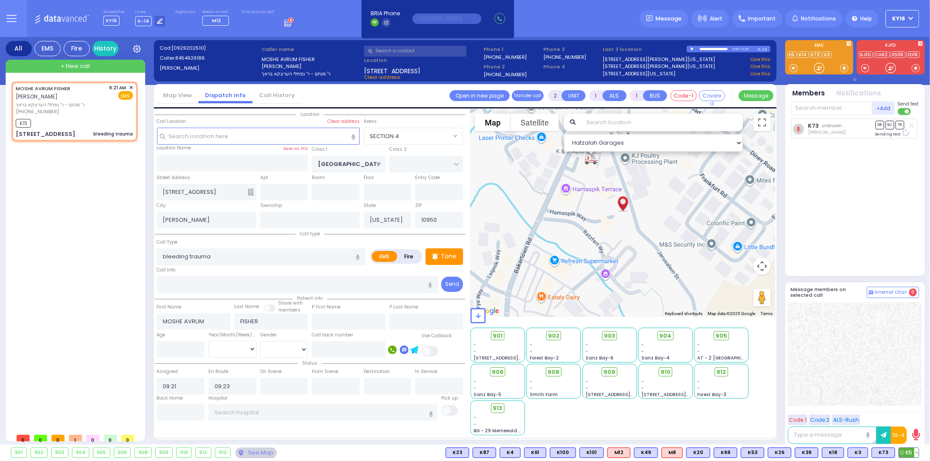
select select "SECTION 4"
click at [910, 450] on span "K5" at bounding box center [909, 453] width 20 height 10
select select
radio input "true"
select select
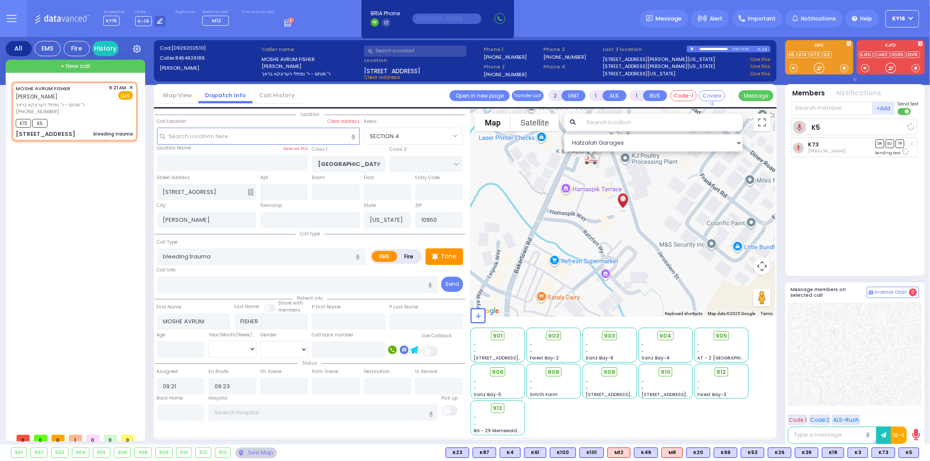
select select "Hatzalah Garages"
select select "SECTION 4"
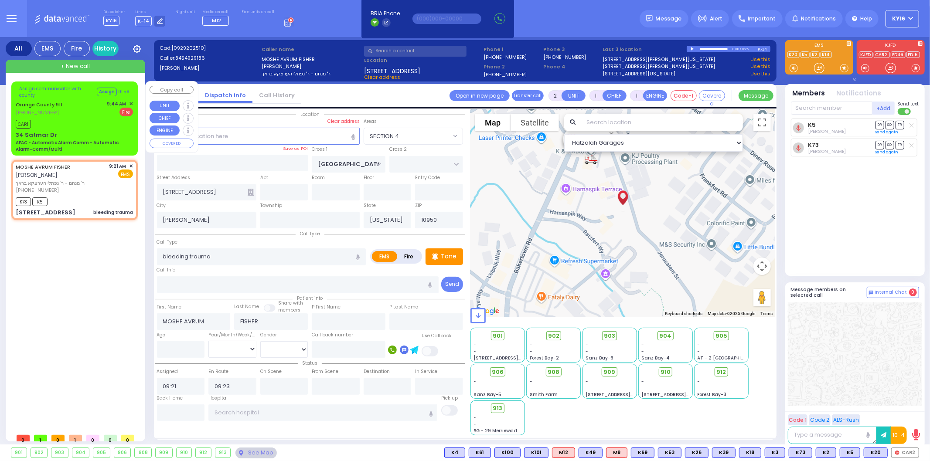
click at [97, 116] on div "Assign communicator with county Assign 01:59 [GEOGRAPHIC_DATA] 911 [PHONE_NUMBE…" at bounding box center [74, 118] width 123 height 71
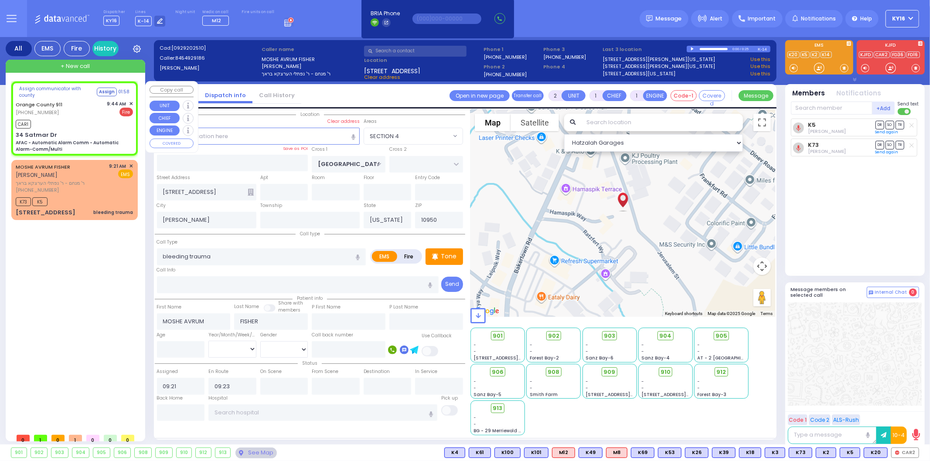
type input "6"
select select
type input "AFAC - Automatic Alarm Comm - Automatic Alarm-Comm/Multi"
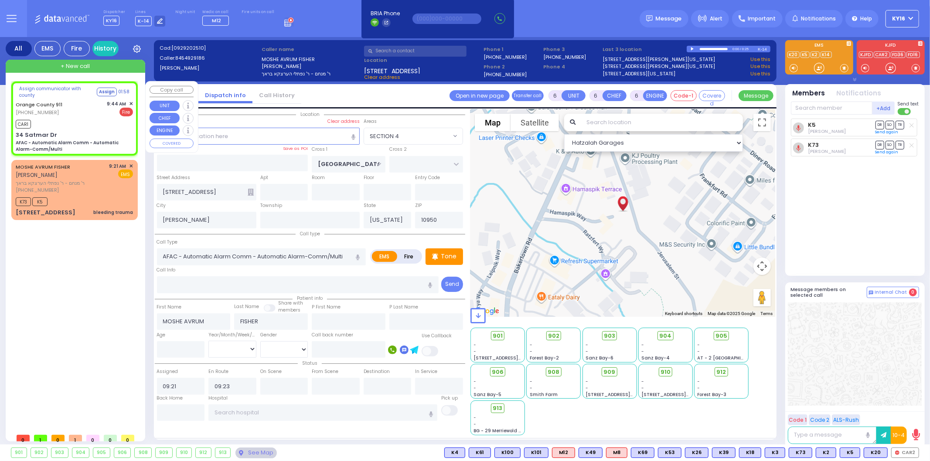
radio input "false"
radio input "true"
type input "Nature: : AFAC - Automatic Alarm Comm - Automatic Alarm-Comm/Multi Address: : […"
select select
type input "09:44"
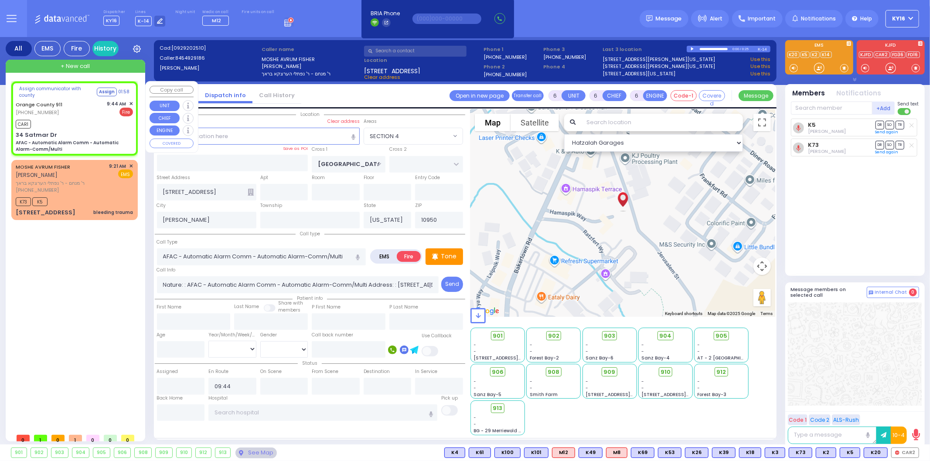
select select "Hatzalah Garages"
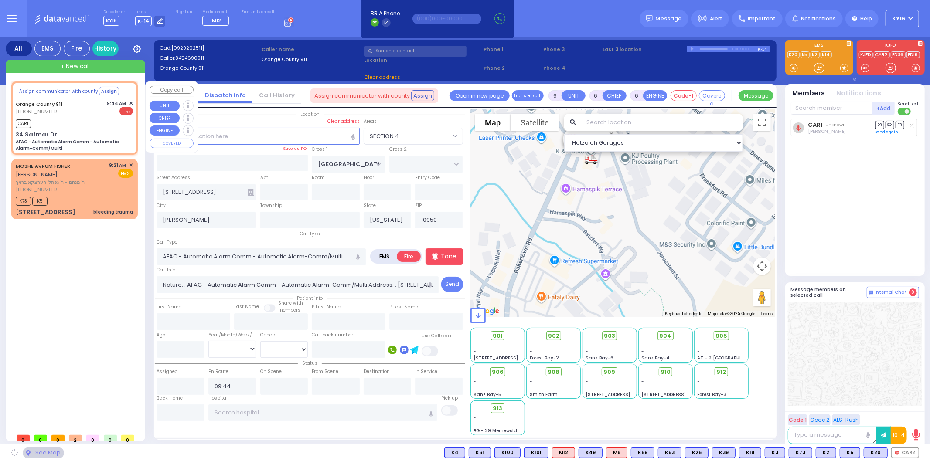
type input "34 Satmar Dr"
type input "Monroe"
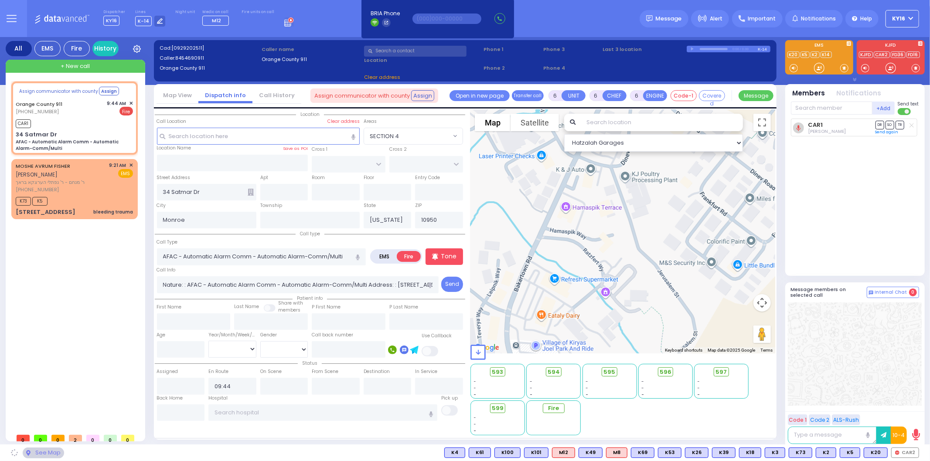
select select
radio input "true"
select select
select select "Hatzalah Garages"
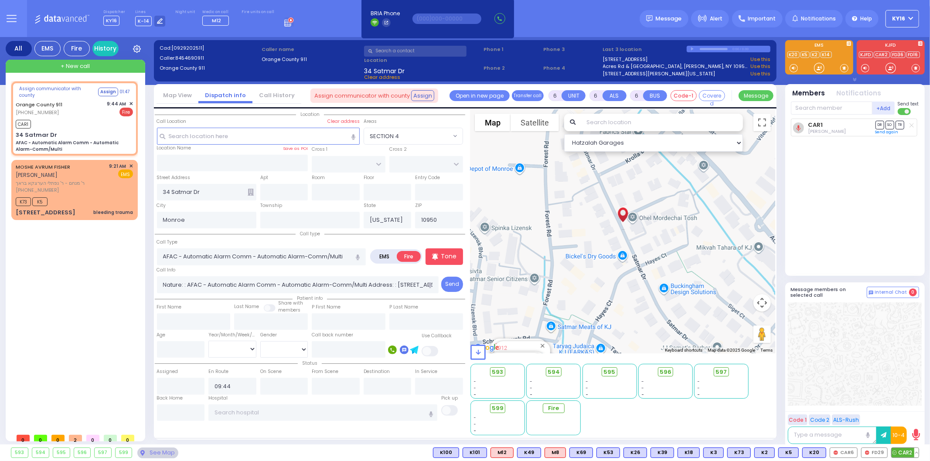
click at [896, 451] on icon at bounding box center [895, 453] width 4 height 4
click at [874, 452] on span "FD29" at bounding box center [875, 453] width 26 height 10
select select
radio input "true"
select select
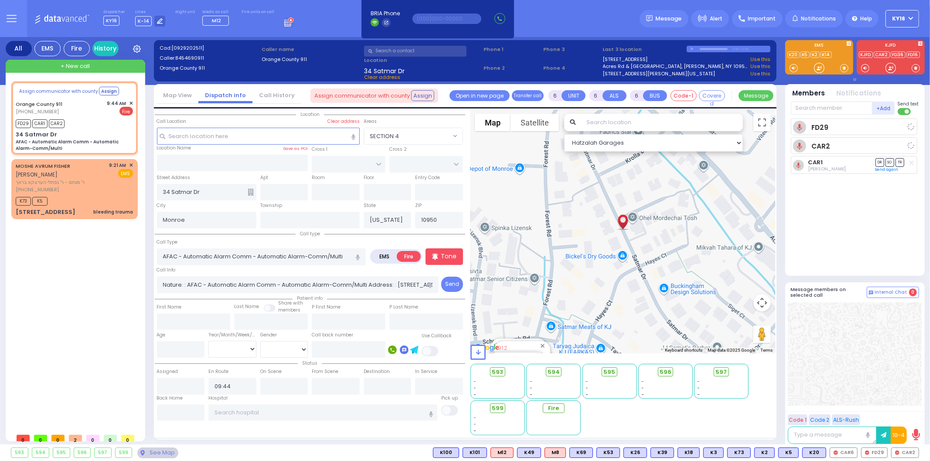
select select "Hatzalah Garages"
select select
radio input "true"
select select
select select "Hatzalah Garages"
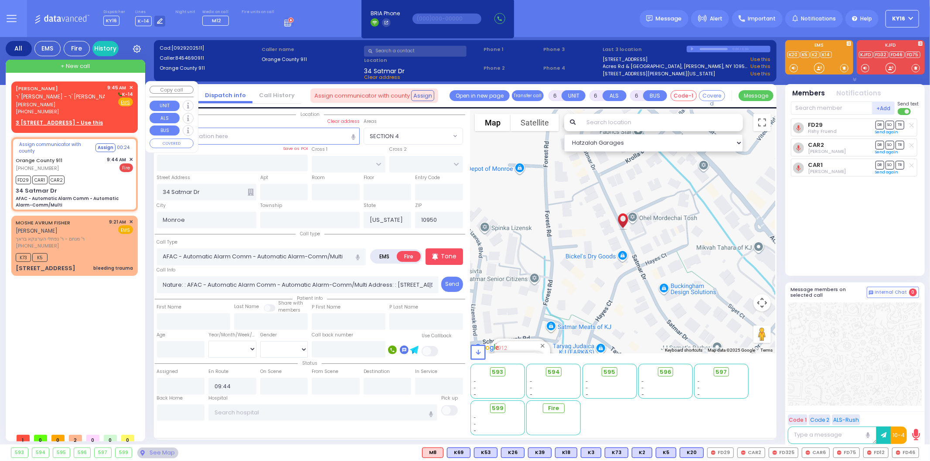
click at [121, 116] on div "[PERSON_NAME] ר' [PERSON_NAME] - ר' [PERSON_NAME] פארגעס [PERSON_NAME] [PHONE_N…" at bounding box center [74, 106] width 123 height 46
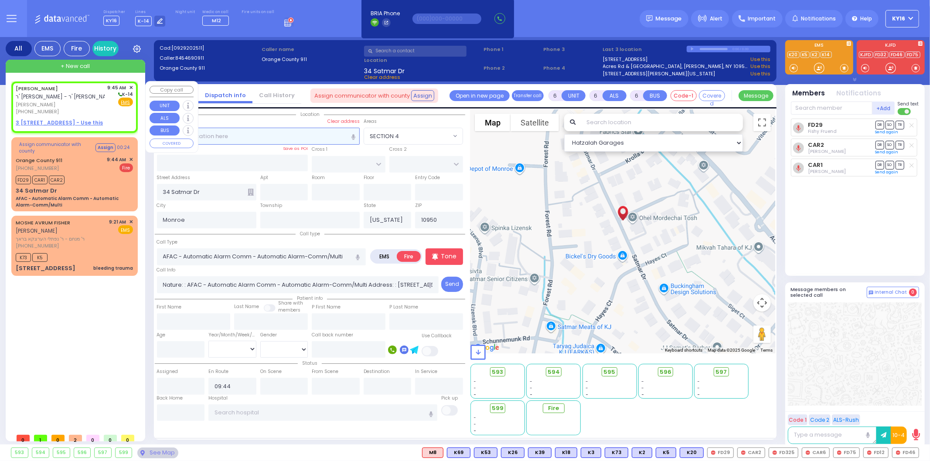
type input "2"
type input "1"
select select
radio input "true"
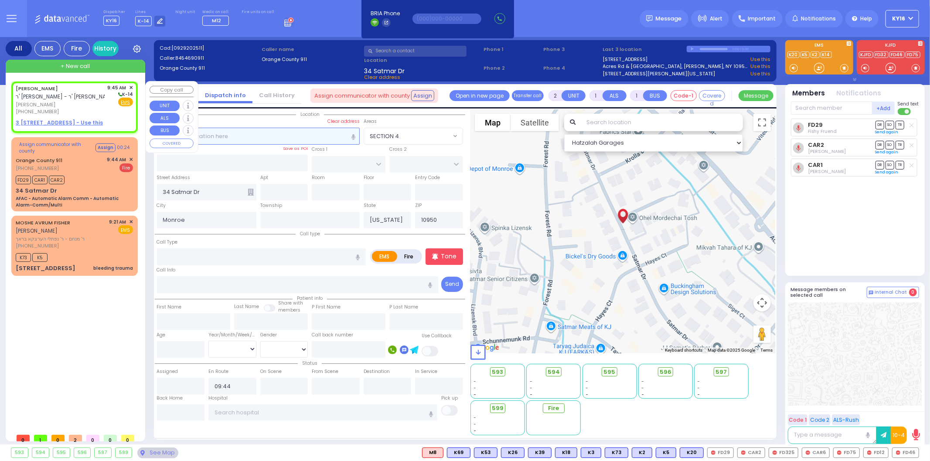
type input "[PERSON_NAME]"
select select
type input "09:45"
select select "Hatzalah Garages"
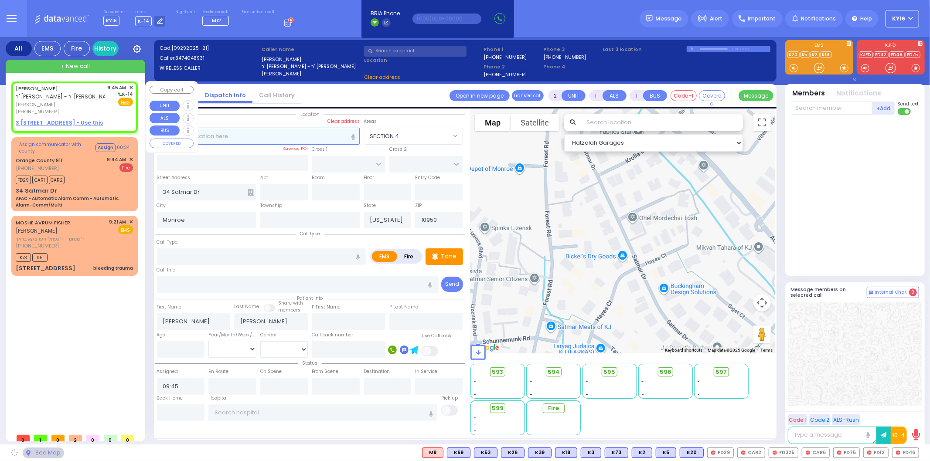
select select
radio input "true"
select select
select select "Hatzalah Garages"
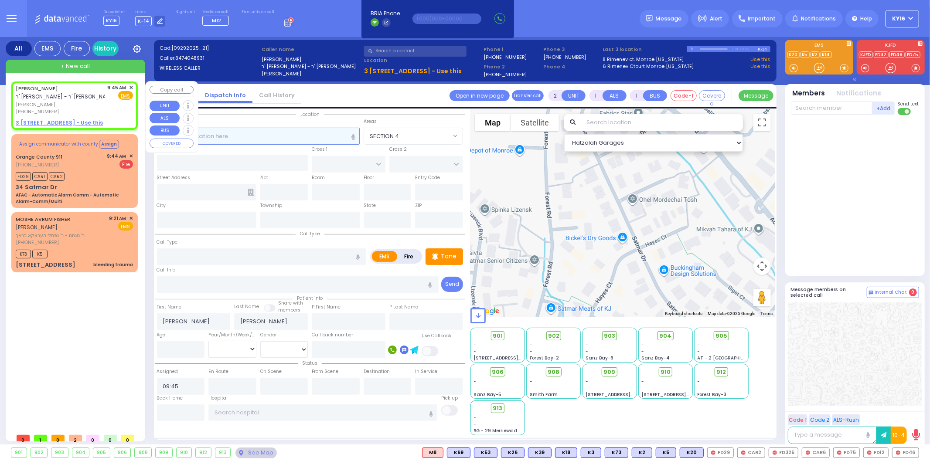
select select
radio input "true"
select select
select select "Hatzalah Garages"
click at [117, 114] on div "9:45 AM ✕ Fire EMS" at bounding box center [121, 99] width 26 height 31
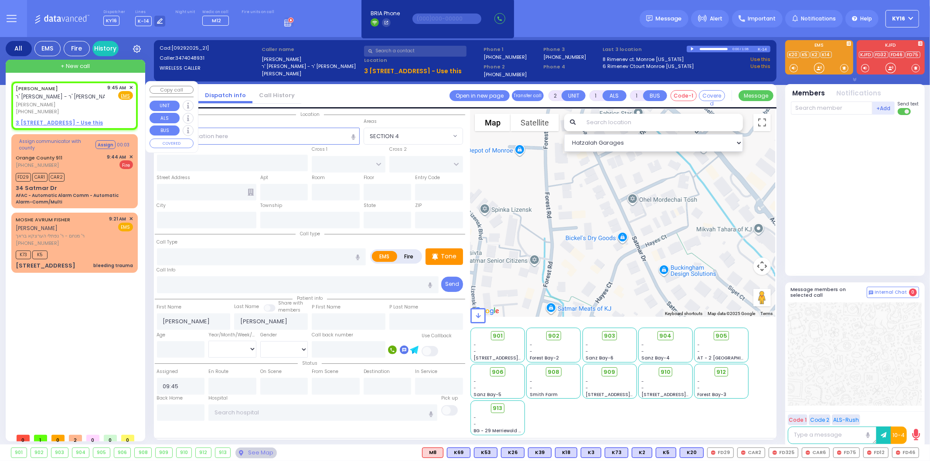
select select
radio input "true"
select select
click at [131, 83] on div "[PERSON_NAME] ר' [PERSON_NAME] - ר' [PERSON_NAME] פארגעס [PERSON_NAME] [PHONE_N…" at bounding box center [74, 106] width 123 height 46
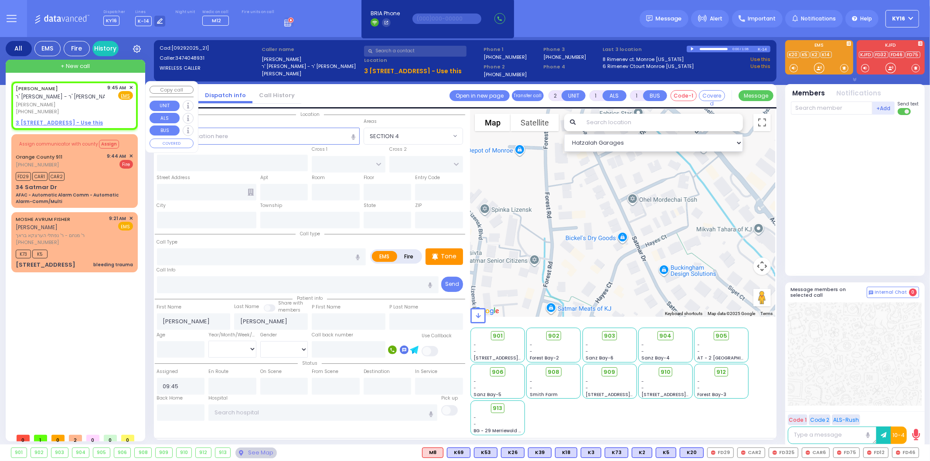
click at [130, 84] on span "✕" at bounding box center [131, 87] width 4 height 7
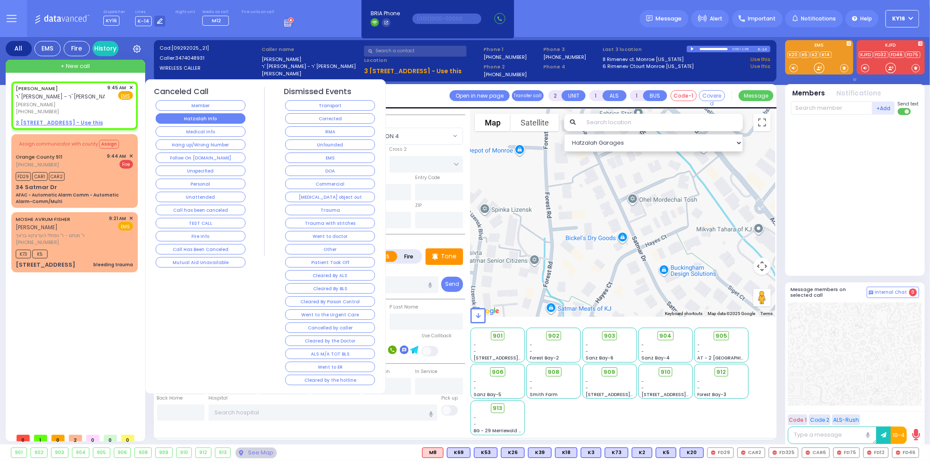
click at [225, 116] on button "Hatzalah Info" at bounding box center [201, 118] width 90 height 10
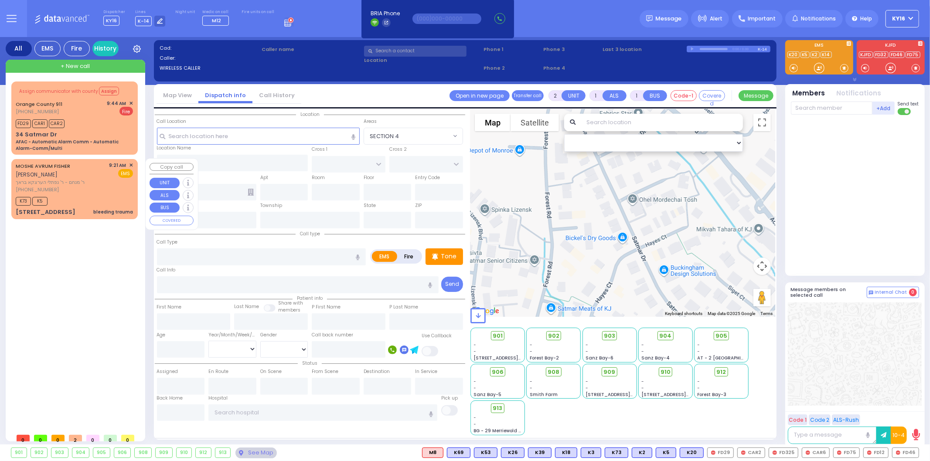
click at [91, 186] on div "[PHONE_NUMBER]" at bounding box center [61, 189] width 91 height 7
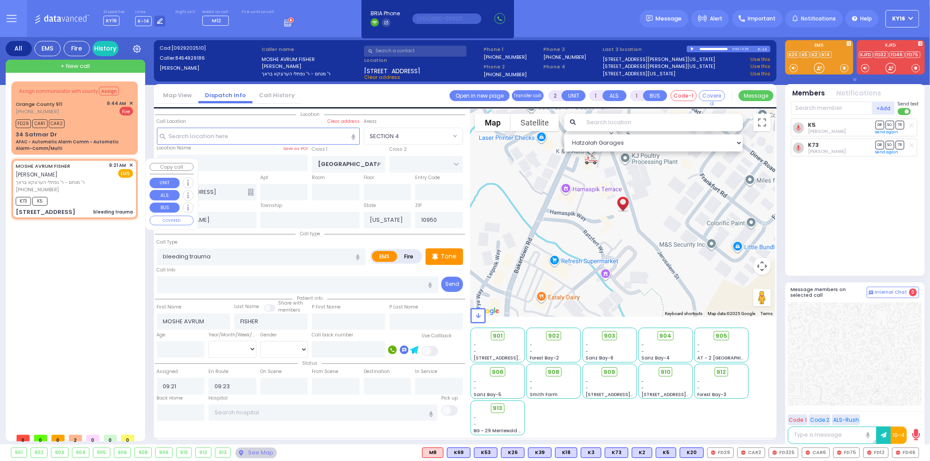
click at [130, 160] on div "Assign communicator with county Assign [GEOGRAPHIC_DATA] 911 [PHONE_NUMBER]" at bounding box center [74, 153] width 126 height 143
click at [130, 159] on div "[PERSON_NAME] [PERSON_NAME] ר' מנחם - ר' נפתלי הערצקא בראך [PHONE_NUMBER] 9:21 …" at bounding box center [74, 189] width 126 height 60
click at [130, 163] on span "✕" at bounding box center [131, 165] width 4 height 7
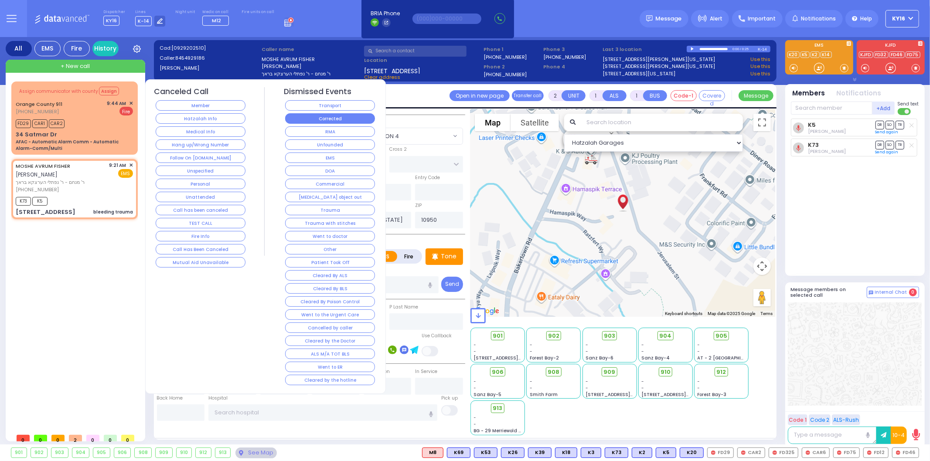
click at [310, 118] on button "Corrected" at bounding box center [330, 118] width 90 height 10
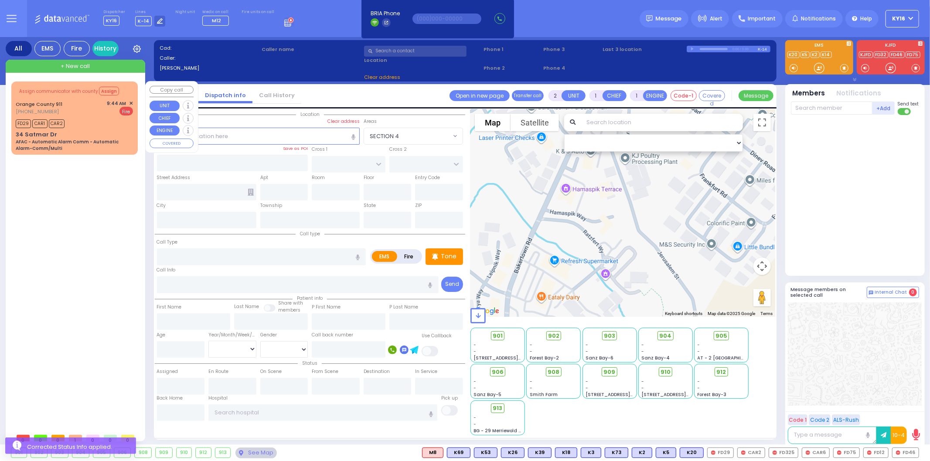
click at [101, 112] on div "Orange County 911 [PHONE_NUMBER] 9:44 AM ✕ Fire" at bounding box center [74, 108] width 117 height 16
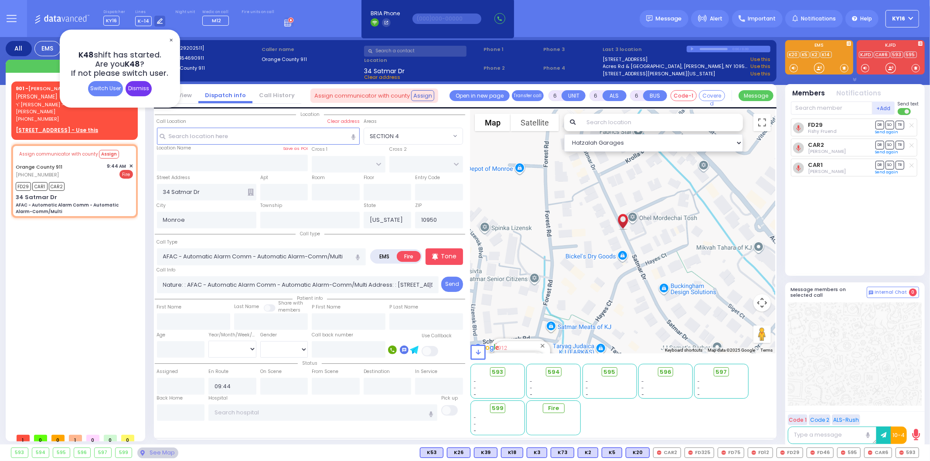
click at [139, 86] on div "Dismiss" at bounding box center [139, 88] width 26 height 15
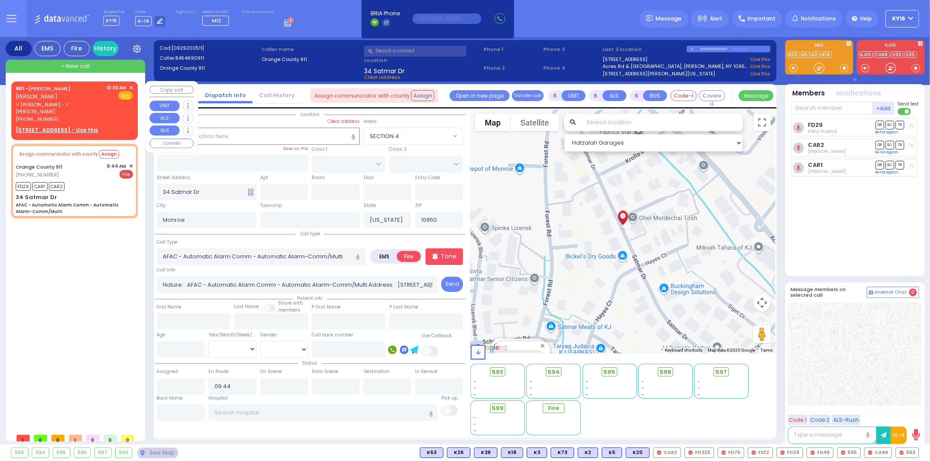
click at [118, 115] on div "901 - [PERSON_NAME] [PERSON_NAME] ר' [PERSON_NAME] - ר' [PERSON_NAME] [PHONE_NU…" at bounding box center [74, 109] width 123 height 53
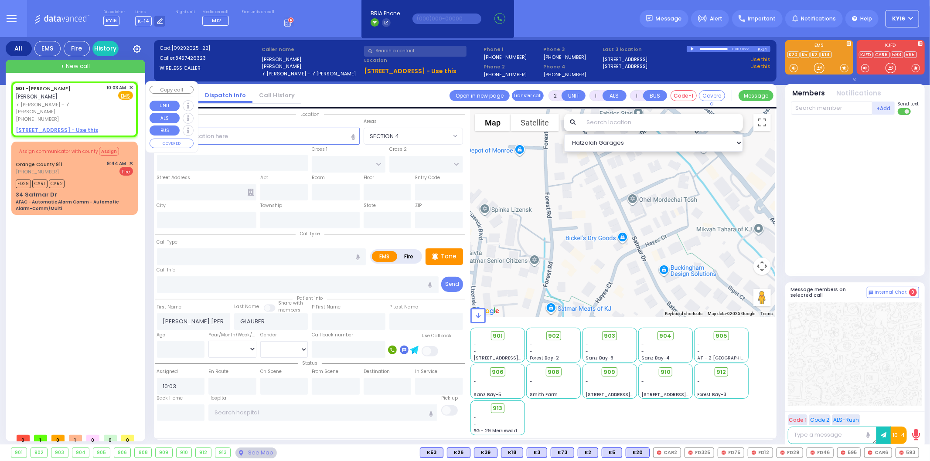
click at [132, 83] on div "901 - [PERSON_NAME] [PERSON_NAME] ר' [PERSON_NAME] - ר' [PERSON_NAME] [PHONE_NU…" at bounding box center [74, 109] width 123 height 53
click at [128, 83] on div "901 - [PERSON_NAME] [PERSON_NAME] ר' [PERSON_NAME] - ר' [PERSON_NAME] [PHONE_NU…" at bounding box center [74, 109] width 123 height 53
click at [132, 83] on div "901 - [PERSON_NAME] [PERSON_NAME] ר' [PERSON_NAME] - ר' [PERSON_NAME] [PHONE_NU…" at bounding box center [74, 109] width 123 height 53
click at [130, 83] on div "901 - [PERSON_NAME] [PERSON_NAME] ר' [PERSON_NAME] - ר' [PERSON_NAME] [PHONE_NU…" at bounding box center [74, 109] width 123 height 53
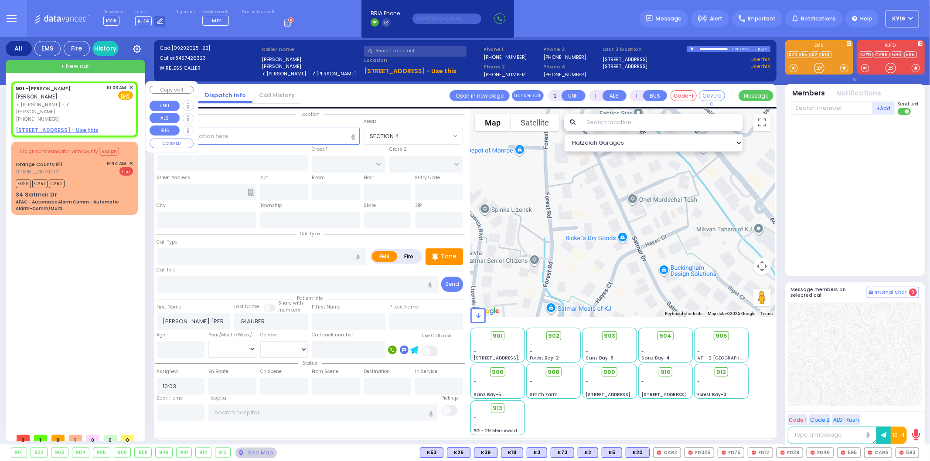
click at [129, 112] on div "10:03 AM ✕ Fire EMS" at bounding box center [120, 103] width 27 height 39
click at [129, 83] on div "901 - [PERSON_NAME] [PERSON_NAME] ר' [PERSON_NAME] - ר' [PERSON_NAME] [PHONE_NU…" at bounding box center [74, 109] width 123 height 53
click at [133, 79] on div "901 - [PERSON_NAME] [PERSON_NAME] ר' [PERSON_NAME] - ר' [PERSON_NAME] [PHONE_NU…" at bounding box center [75, 257] width 134 height 363
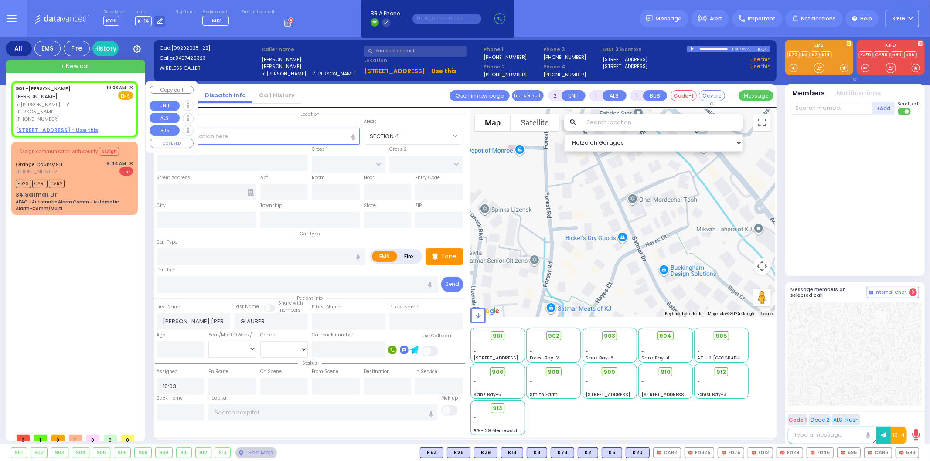
click at [130, 83] on div "901 - [PERSON_NAME] [PERSON_NAME] ר' [PERSON_NAME] - ר' [PERSON_NAME] [PHONE_NU…" at bounding box center [74, 109] width 123 height 53
click at [129, 83] on div "901 - [PERSON_NAME] [PERSON_NAME] ר' [PERSON_NAME] - ר' [PERSON_NAME] [PHONE_NU…" at bounding box center [74, 109] width 123 height 53
click at [86, 178] on div "FD29 CAR1 CAR2" at bounding box center [74, 183] width 117 height 11
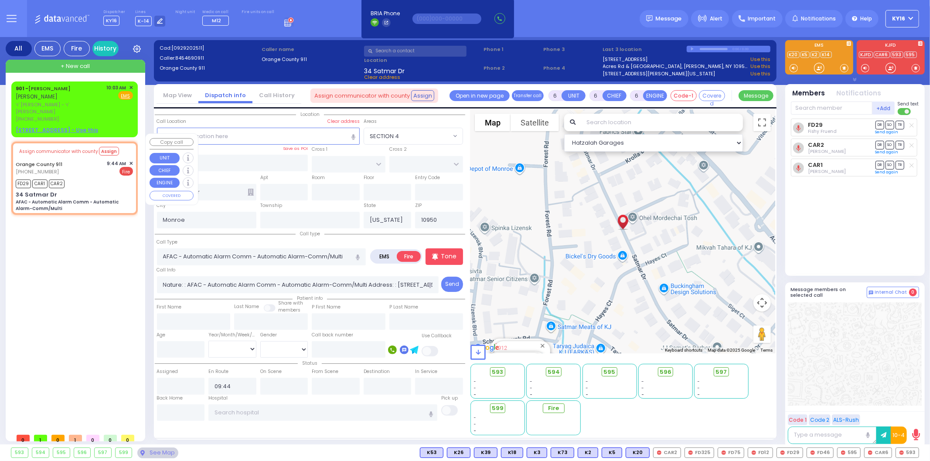
click at [131, 150] on div "Assign communicator with county Assign" at bounding box center [74, 151] width 117 height 14
drag, startPoint x: 131, startPoint y: 151, endPoint x: 124, endPoint y: 150, distance: 7.0
click at [130, 160] on span "✕" at bounding box center [131, 163] width 4 height 7
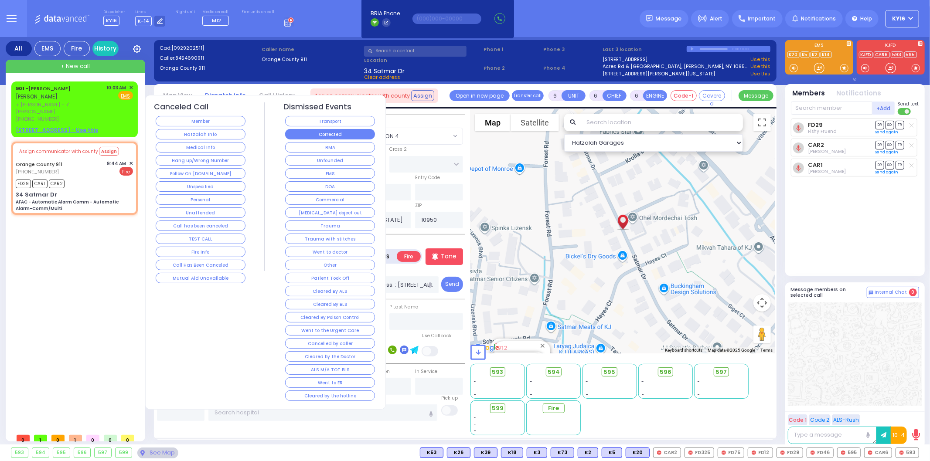
click at [365, 130] on button "Corrected" at bounding box center [330, 134] width 90 height 10
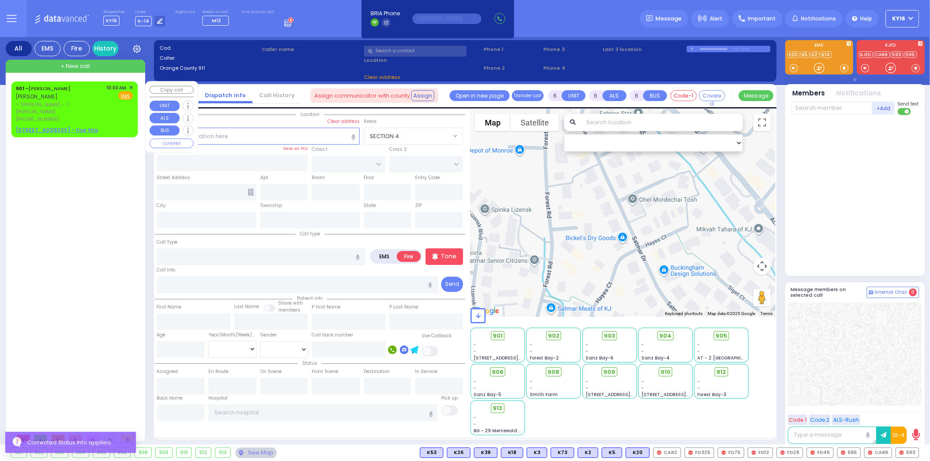
click at [115, 113] on div "10:03 AM ✕ Fire EMS" at bounding box center [120, 103] width 27 height 39
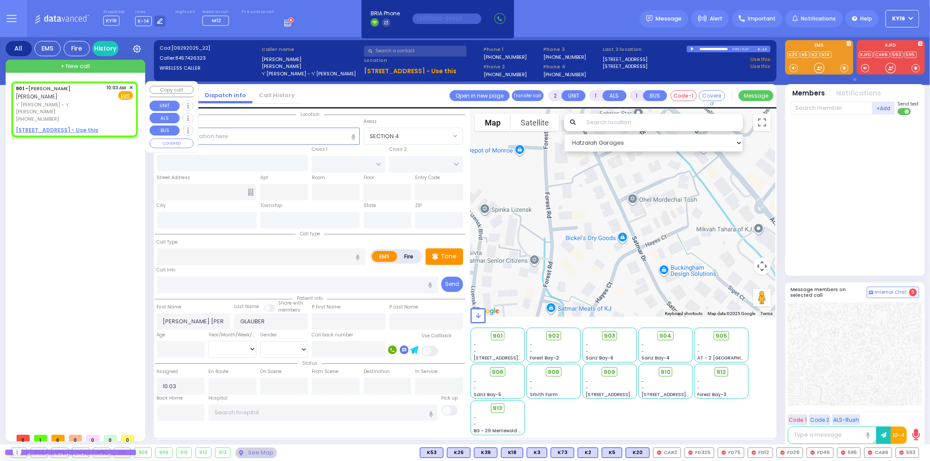
click at [128, 84] on div "10:03 AM ✕" at bounding box center [120, 87] width 27 height 7
click at [129, 80] on div "901 - [PERSON_NAME] [PERSON_NAME] ר' [PERSON_NAME] - ר' [PERSON_NAME] [PHONE_NU…" at bounding box center [75, 257] width 134 height 363
click at [128, 82] on div "901 - [PERSON_NAME] [PERSON_NAME] ר' [PERSON_NAME] - ר' [PERSON_NAME] [PHONE_NU…" at bounding box center [74, 110] width 126 height 56
click at [130, 84] on span "✕" at bounding box center [131, 87] width 4 height 7
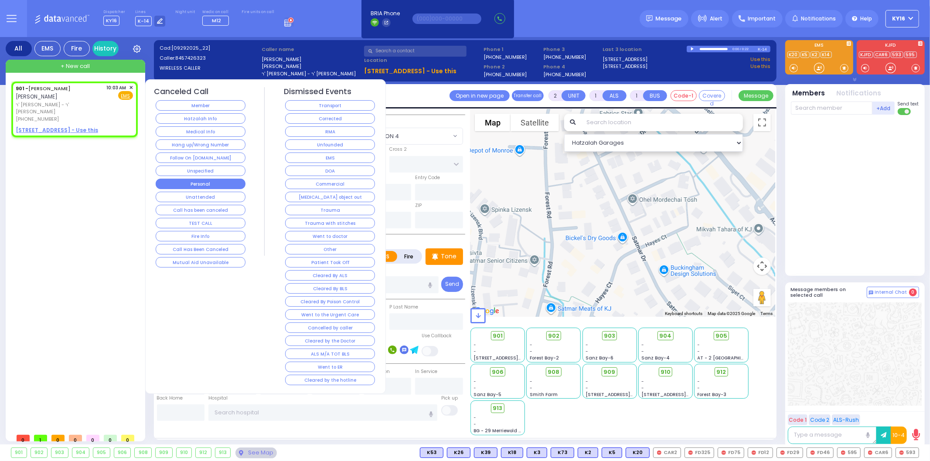
click at [219, 181] on button "Personal" at bounding box center [201, 184] width 90 height 10
